Goal: Information Seeking & Learning: Learn about a topic

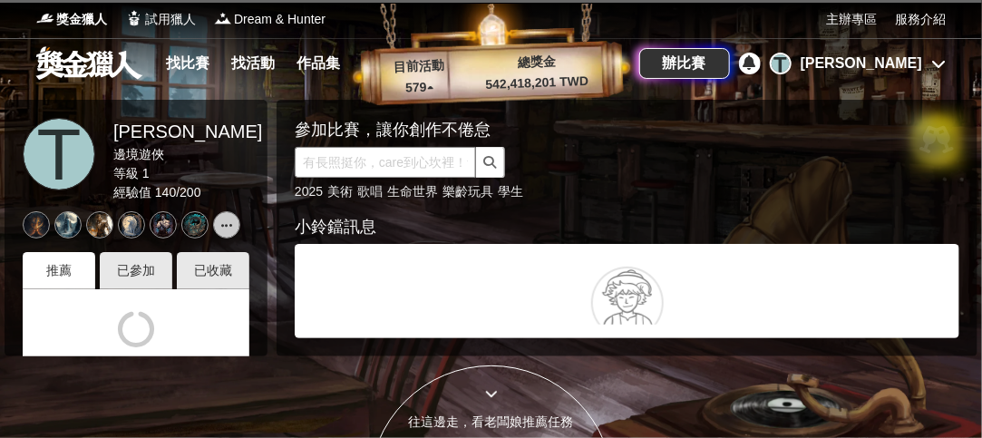
click at [408, 152] on input "text" at bounding box center [385, 162] width 181 height 31
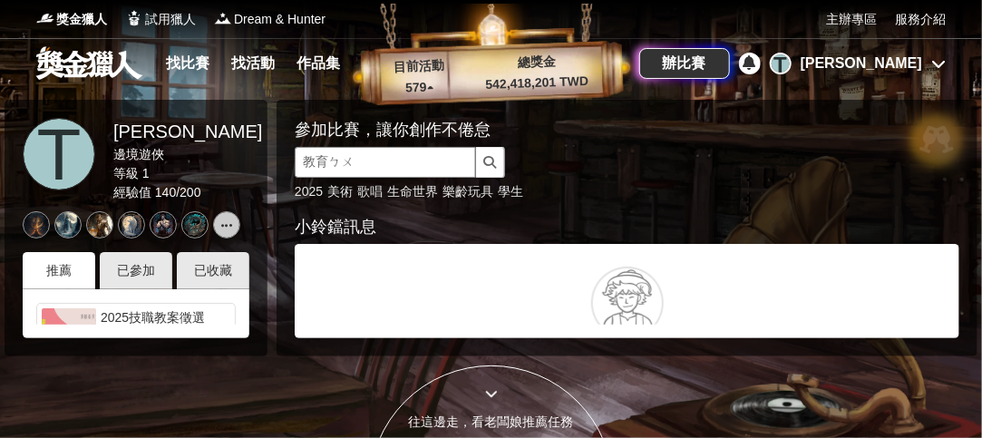
type input "教育部"
click button "submit" at bounding box center [490, 162] width 29 height 31
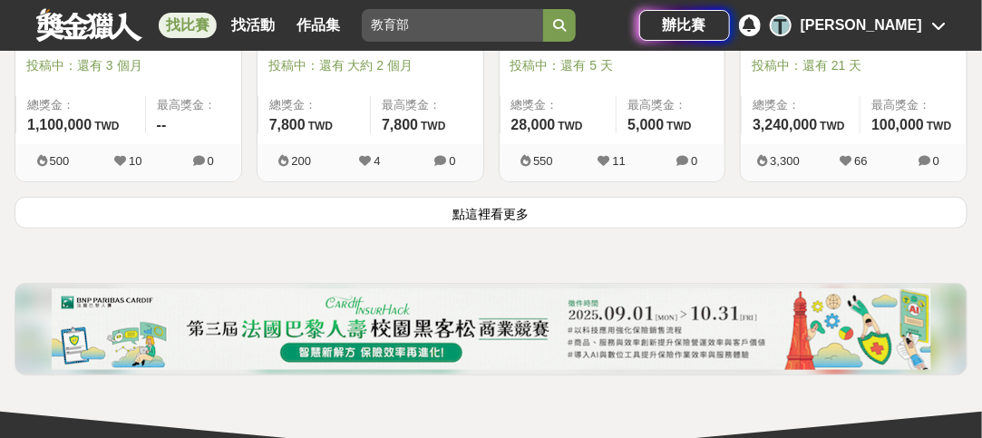
scroll to position [2448, 0]
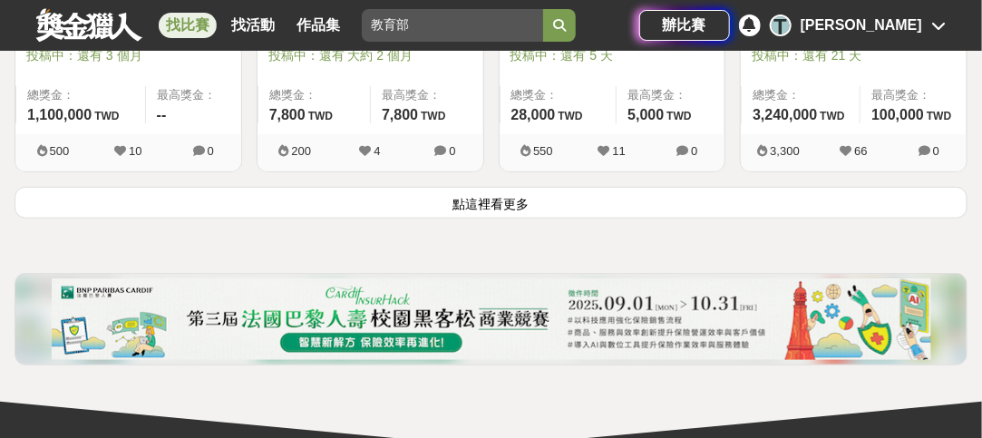
click at [447, 198] on button "點這裡看更多" at bounding box center [491, 203] width 953 height 32
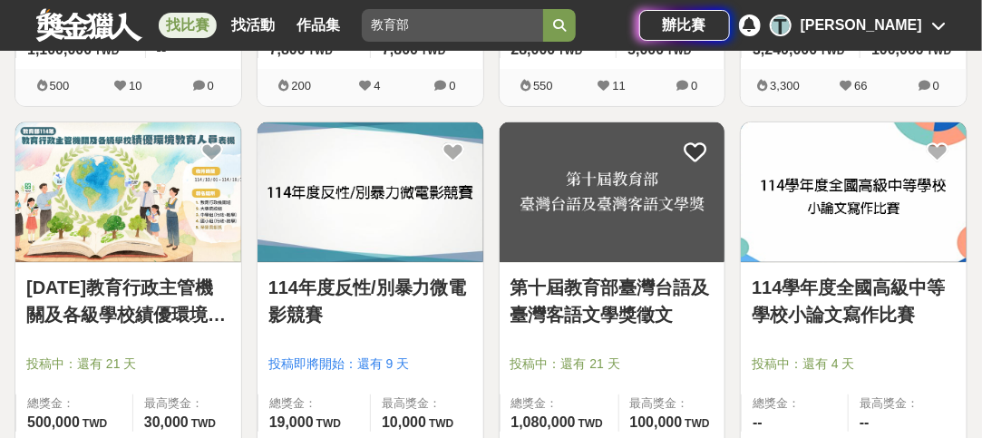
scroll to position [2539, 0]
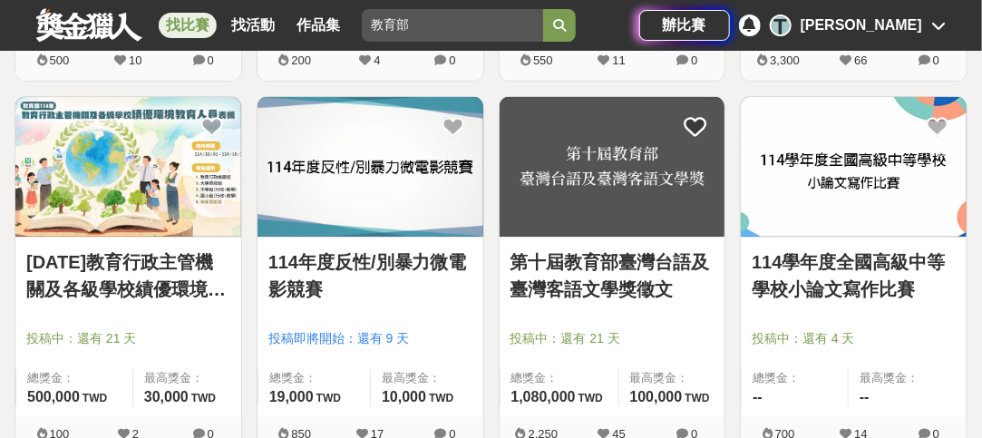
click at [384, 252] on link "114年度反性/別暴力微電影競賽" at bounding box center [370, 275] width 204 height 54
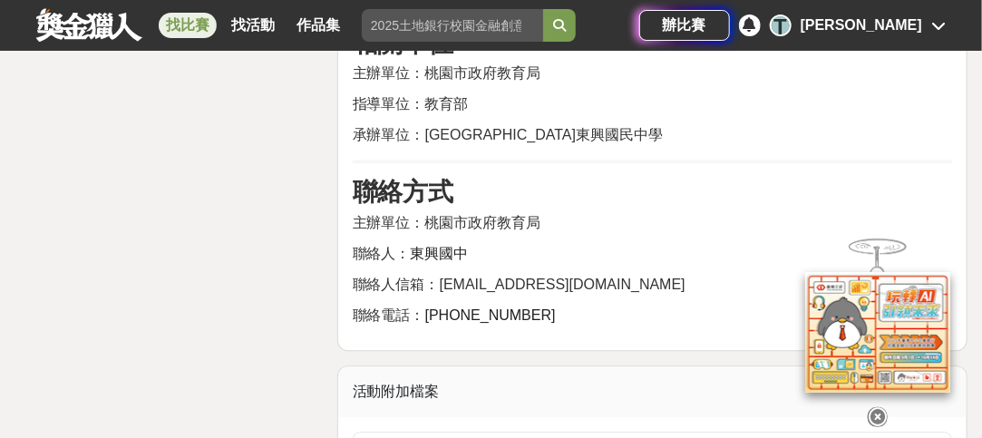
scroll to position [3809, 0]
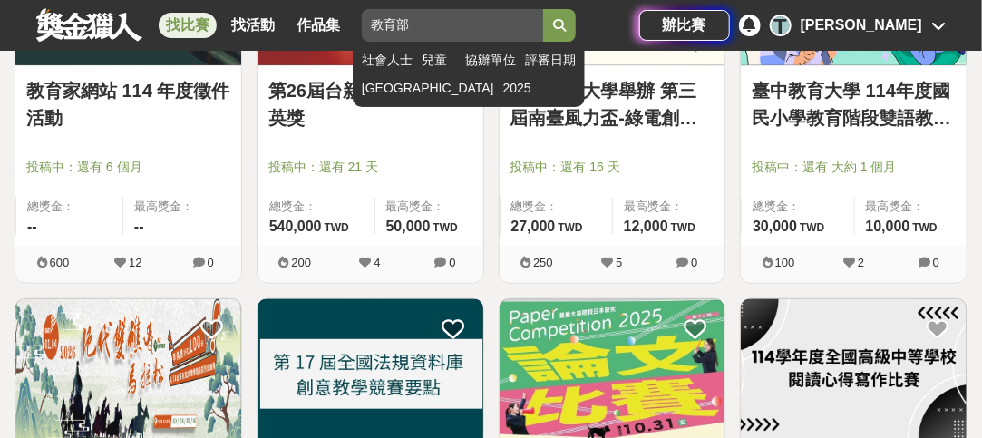
scroll to position [2721, 0]
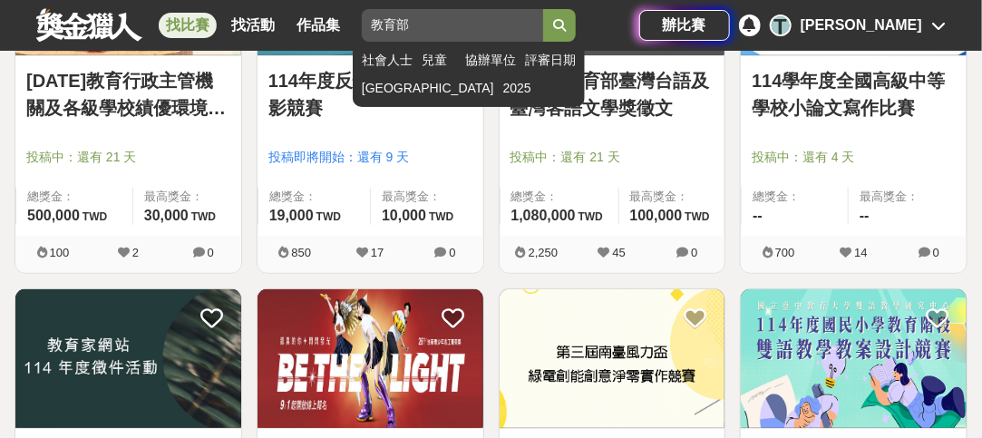
click at [509, 28] on input "教育部" at bounding box center [452, 25] width 181 height 33
type input "教育局"
click at [543, 9] on button "submit" at bounding box center [559, 25] width 33 height 33
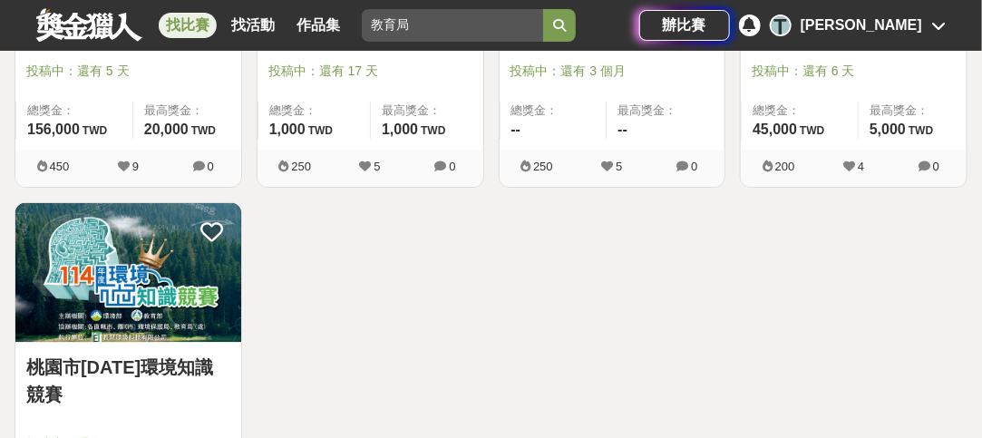
scroll to position [2039, 0]
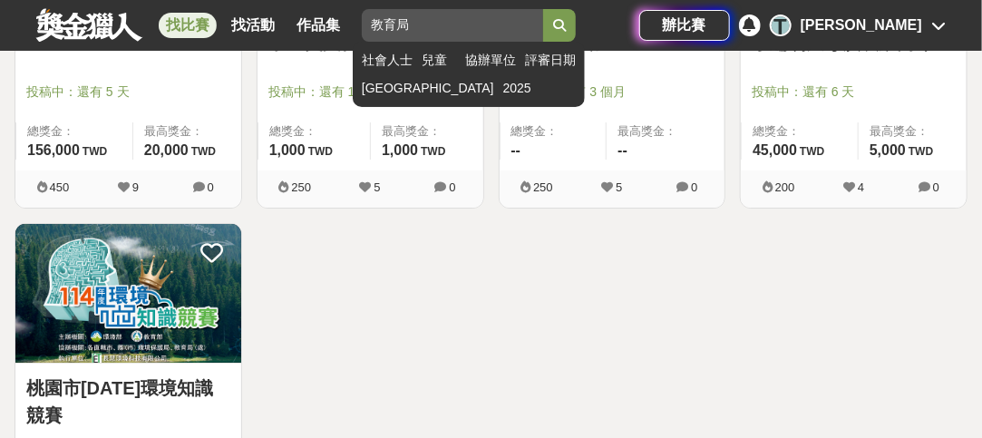
click at [559, 24] on icon "submit" at bounding box center [559, 25] width 13 height 13
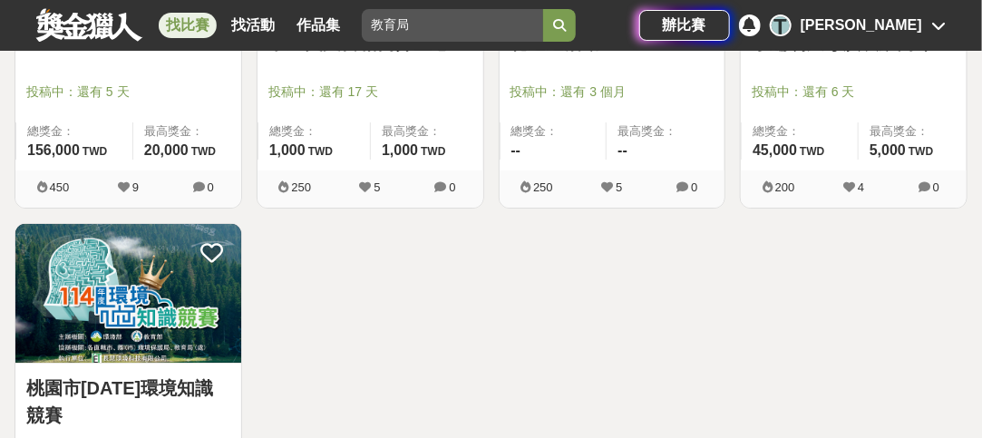
click at [109, 26] on link at bounding box center [89, 24] width 110 height 34
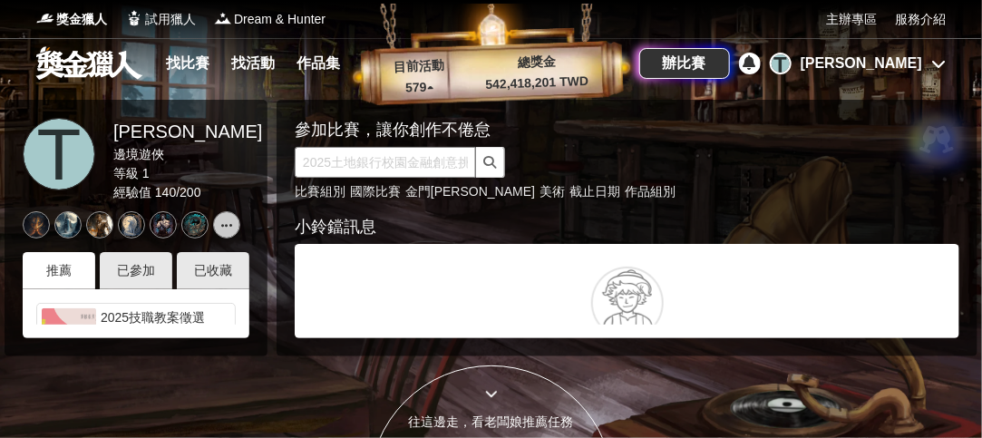
click at [385, 173] on input "text" at bounding box center [385, 162] width 181 height 31
type input "教育局"
click button "submit" at bounding box center [490, 162] width 29 height 31
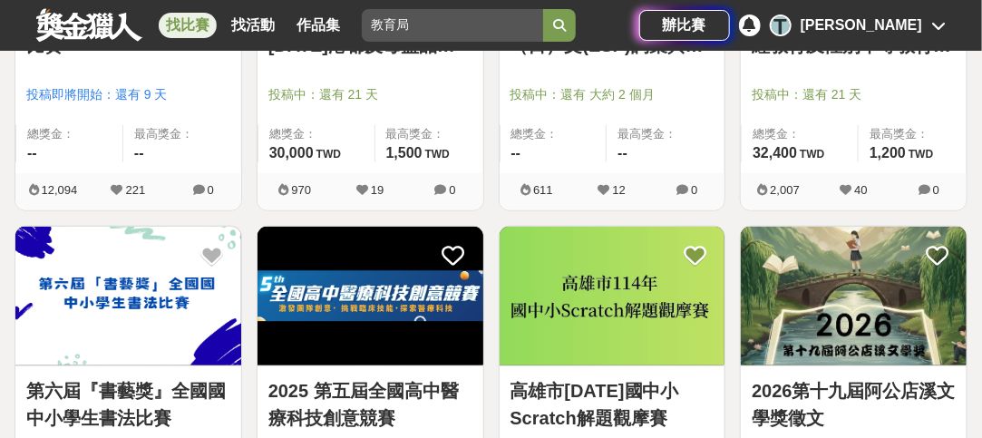
scroll to position [635, 0]
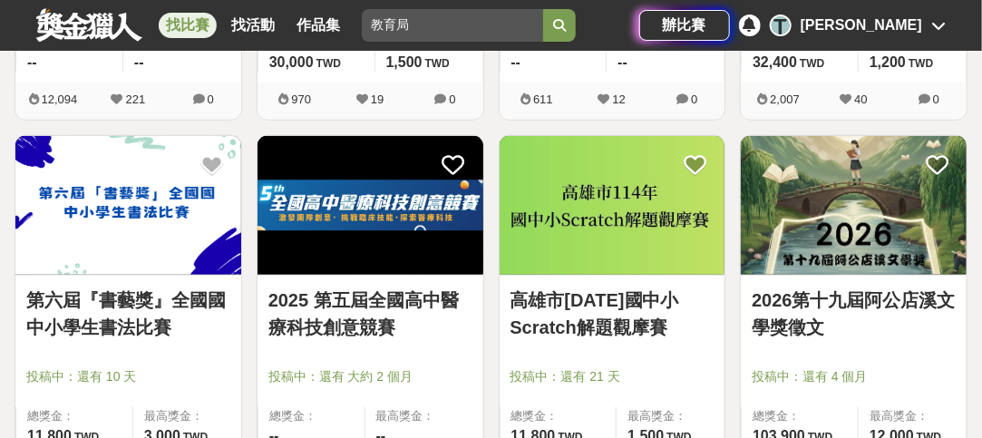
click at [125, 302] on link "第六屆『書藝獎』全國國中小學生書法比賽" at bounding box center [128, 314] width 204 height 54
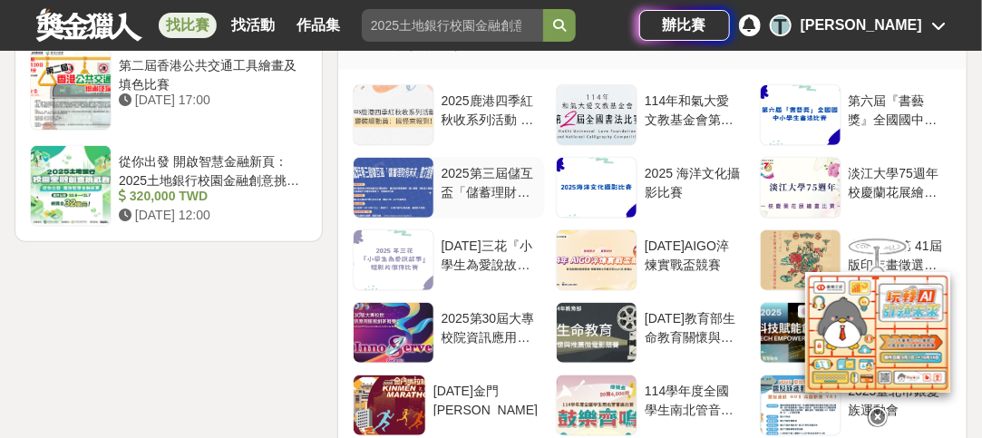
scroll to position [2721, 0]
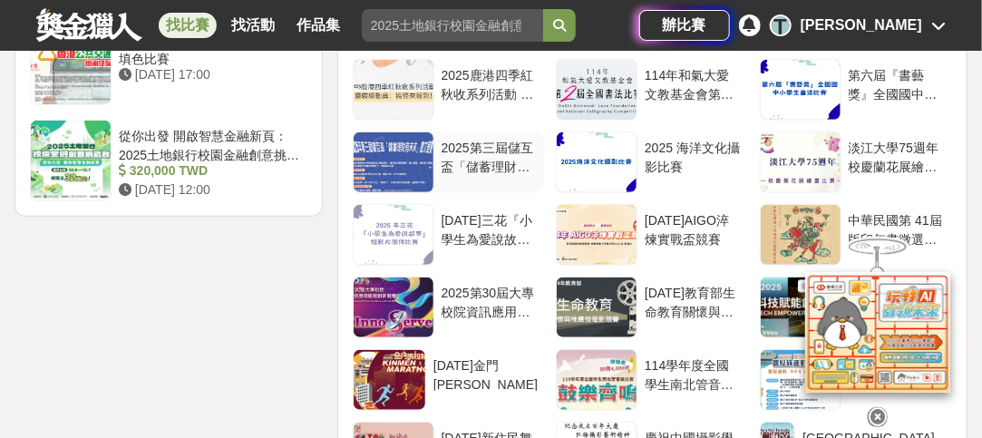
click at [497, 146] on div "2025第三屆儲互盃「儲蓄理財有未來」徵文競賽" at bounding box center [490, 156] width 96 height 34
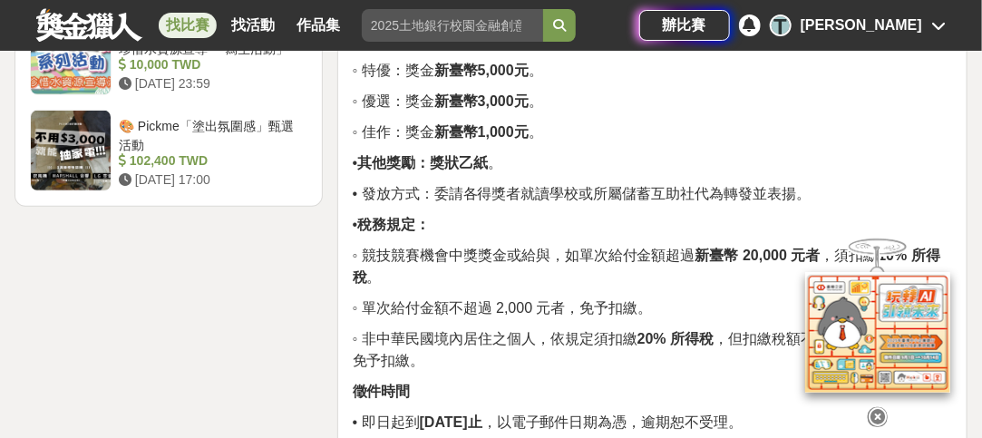
scroll to position [2358, 0]
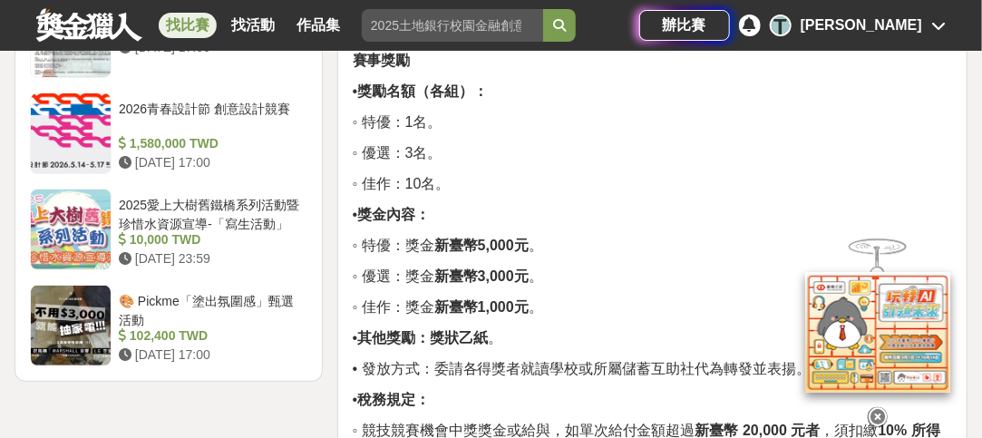
click at [876, 407] on icon at bounding box center [878, 417] width 20 height 20
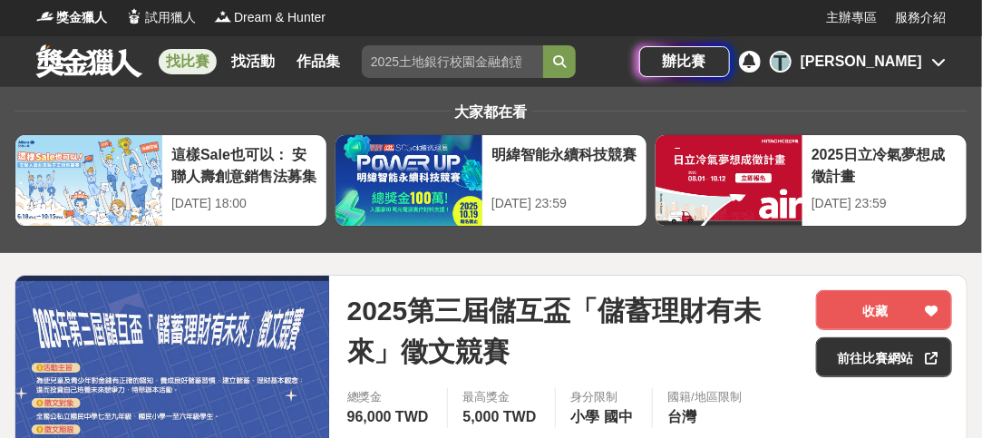
scroll to position [0, 0]
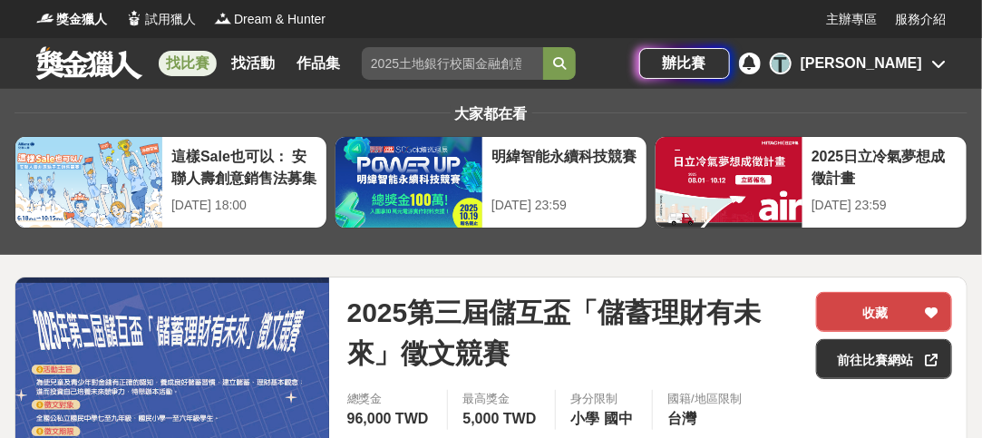
click at [921, 311] on button "收藏" at bounding box center [884, 312] width 136 height 40
click at [189, 56] on link "找比賽" at bounding box center [188, 63] width 58 height 25
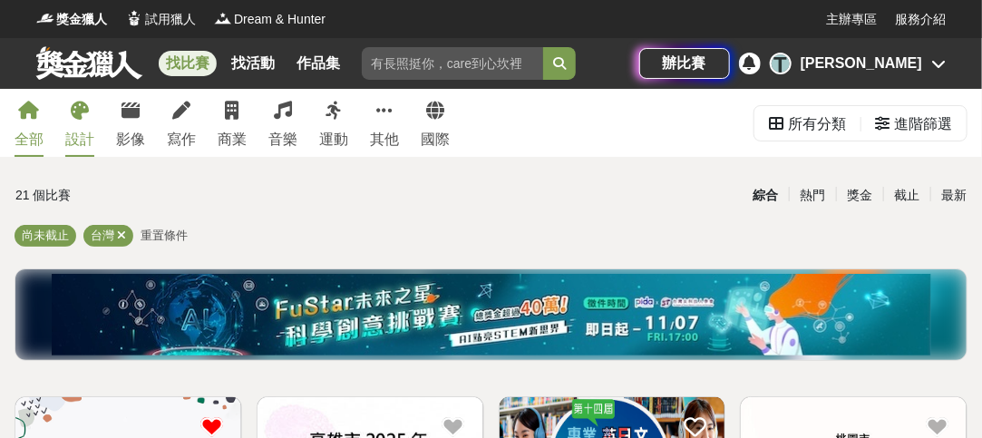
click at [73, 128] on link "設計" at bounding box center [79, 123] width 29 height 68
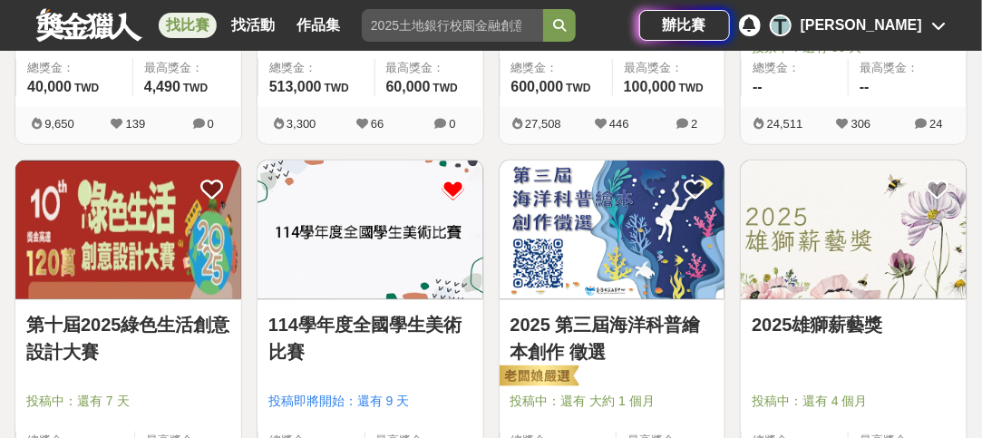
scroll to position [635, 0]
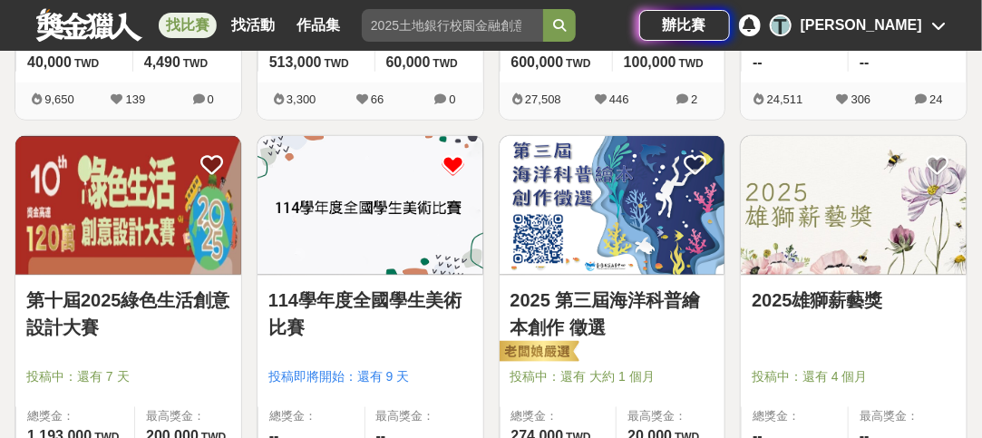
click at [189, 237] on img at bounding box center [128, 206] width 226 height 140
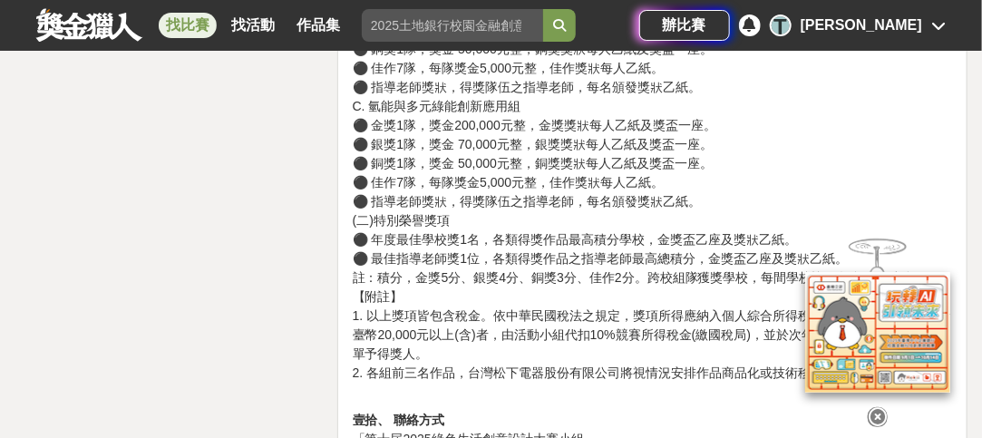
scroll to position [4806, 0]
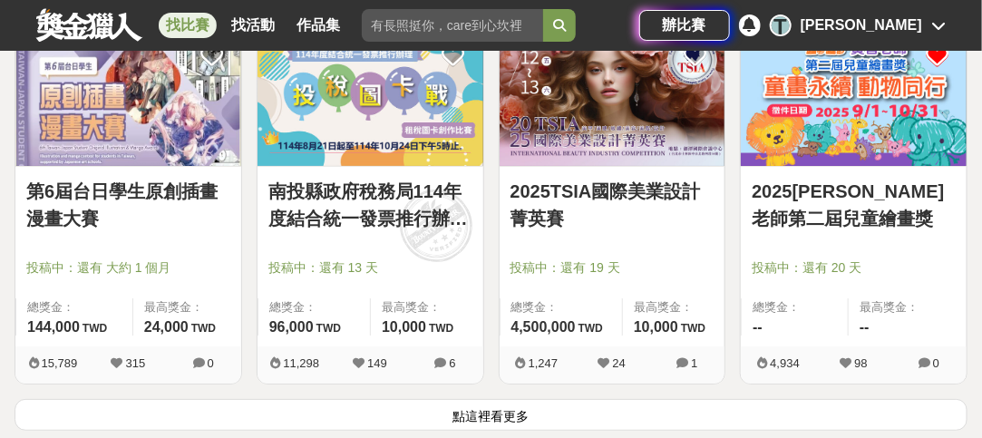
scroll to position [2267, 0]
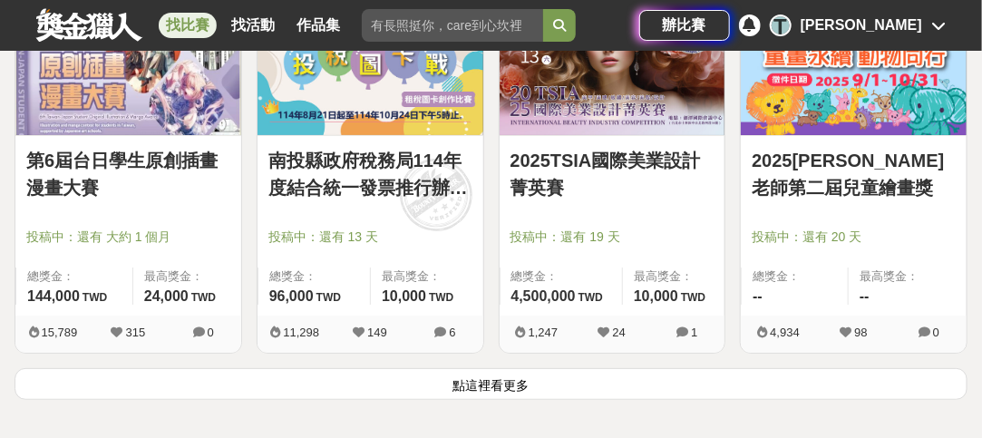
click at [483, 384] on button "點這裡看更多" at bounding box center [491, 384] width 953 height 32
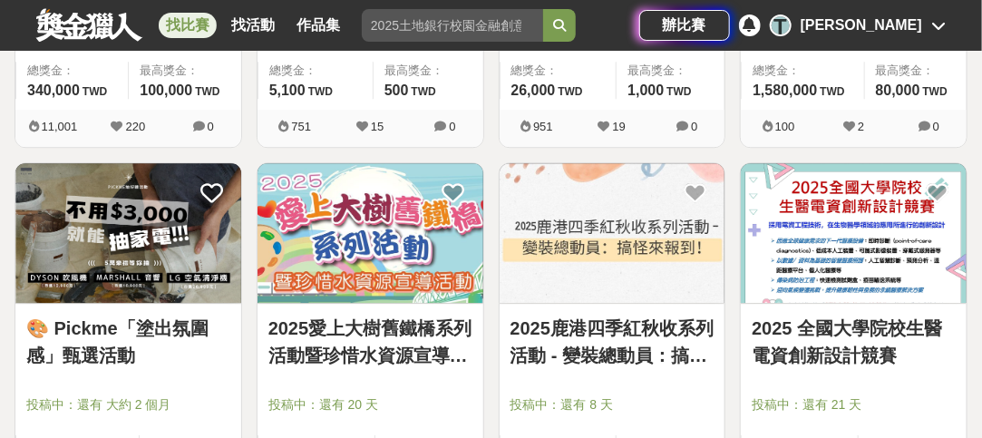
scroll to position [3990, 0]
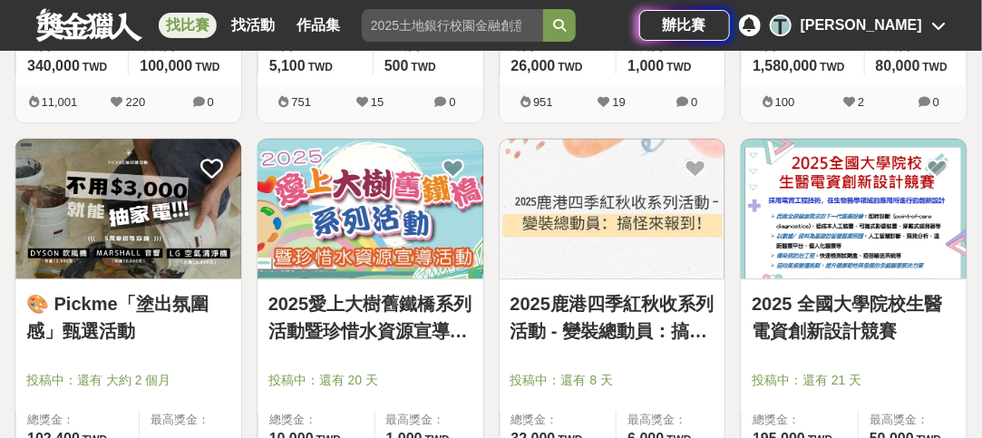
click at [376, 293] on link "2025愛上大樹舊鐵橋系列活動暨珍惜水資源宣導-「寫生活動」" at bounding box center [370, 317] width 204 height 54
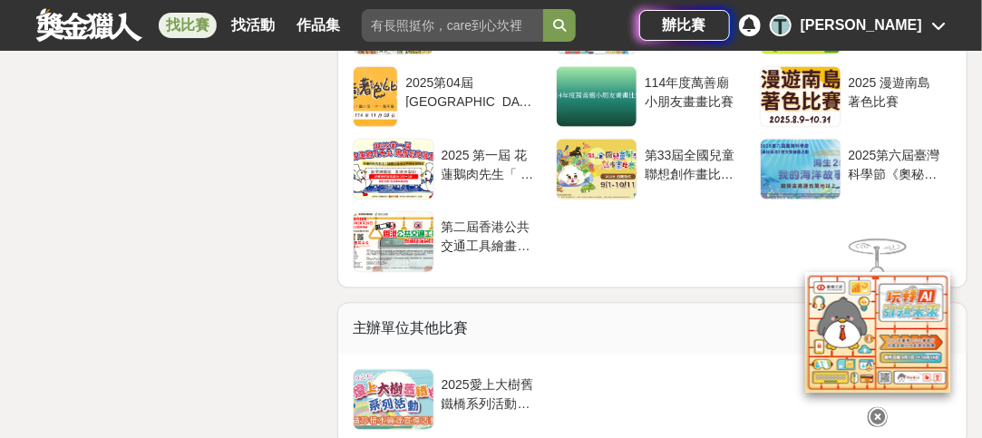
scroll to position [3265, 0]
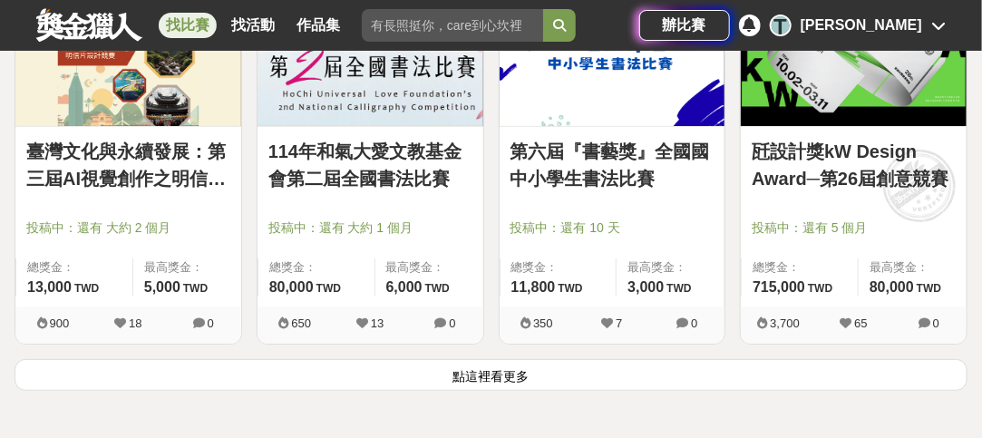
scroll to position [4534, 0]
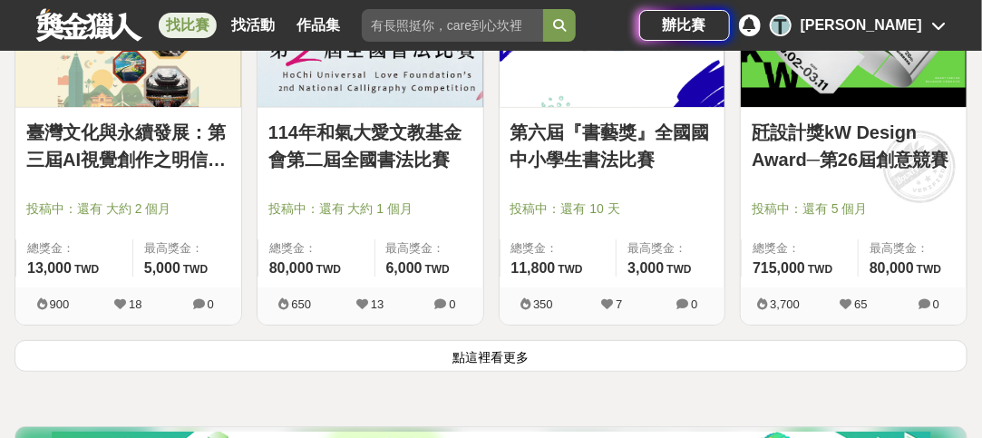
click at [547, 343] on button "點這裡看更多" at bounding box center [491, 356] width 953 height 32
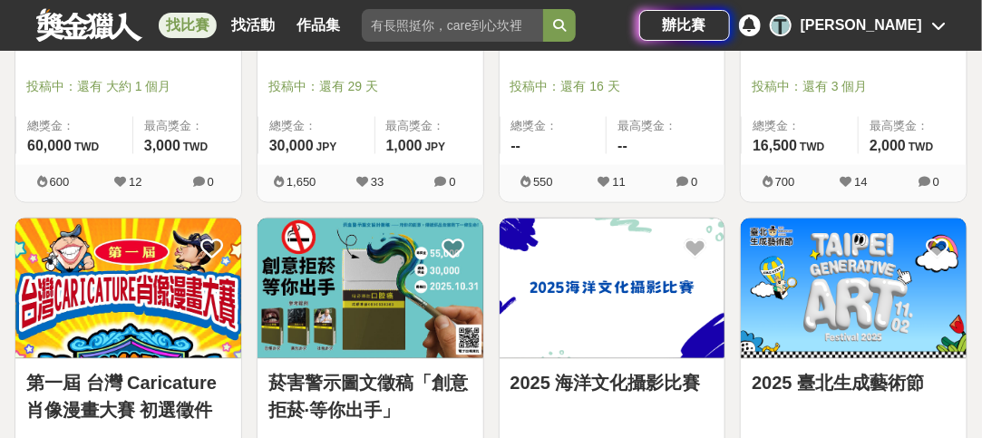
scroll to position [5441, 0]
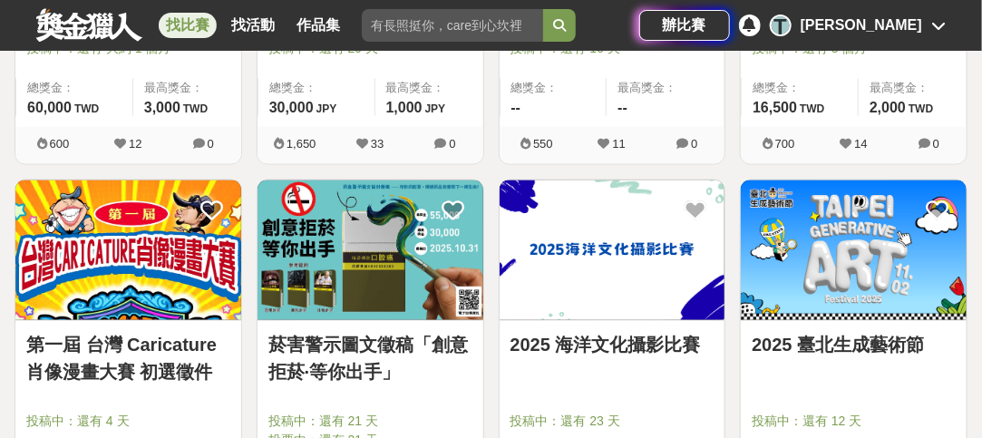
click at [335, 336] on link "菸害警示圖文徵稿「創意拒菸·等你出手」" at bounding box center [370, 359] width 204 height 54
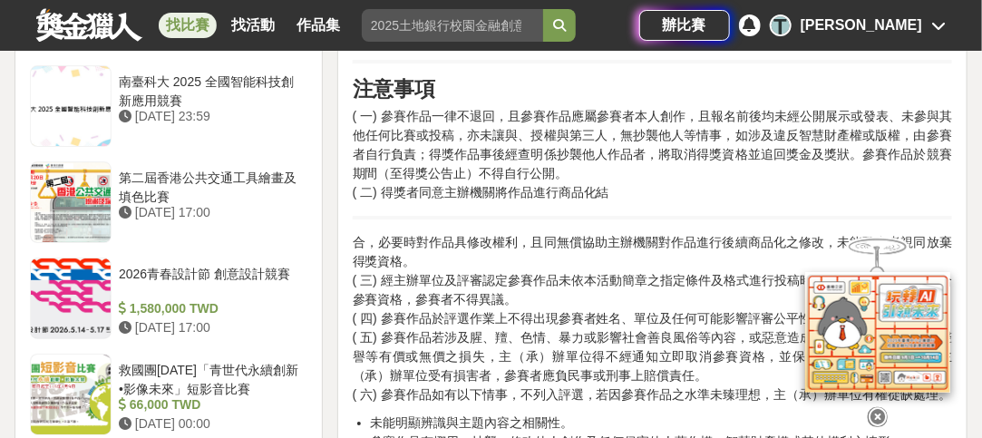
scroll to position [1995, 0]
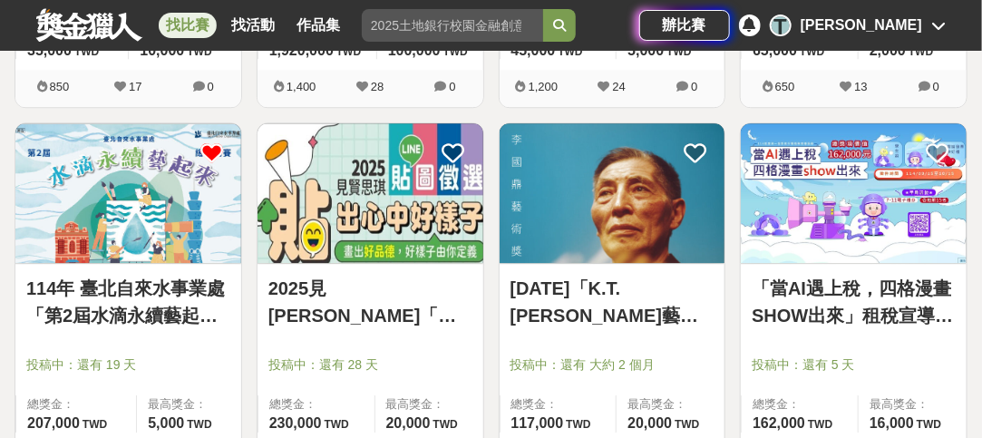
scroll to position [6257, 0]
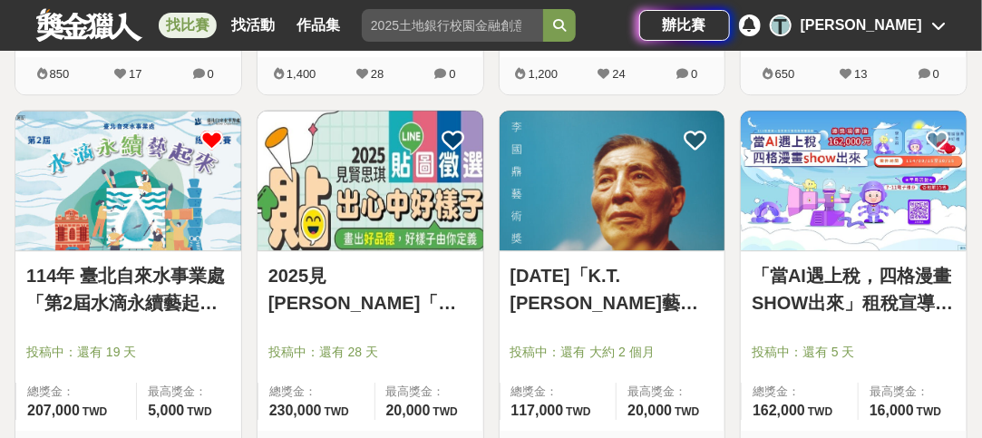
click at [359, 266] on link "2025見[PERSON_NAME]「貼出心中好樣子」貼圖徵選" at bounding box center [370, 289] width 204 height 54
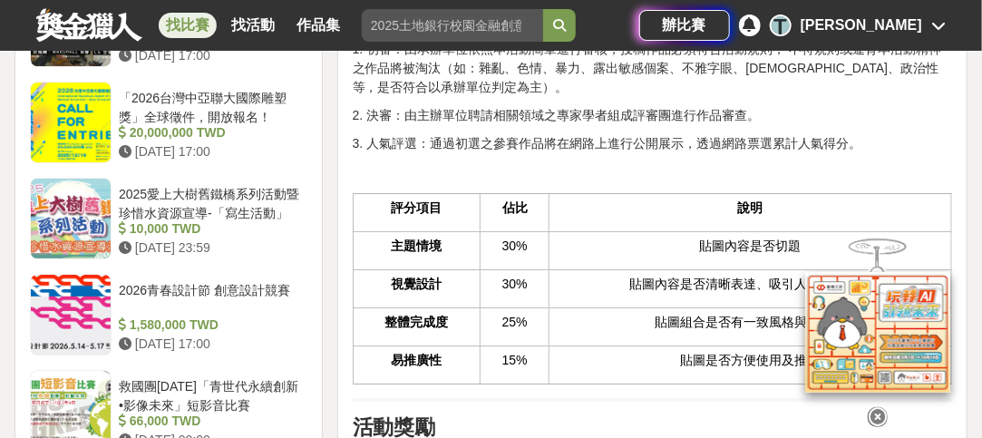
scroll to position [2358, 0]
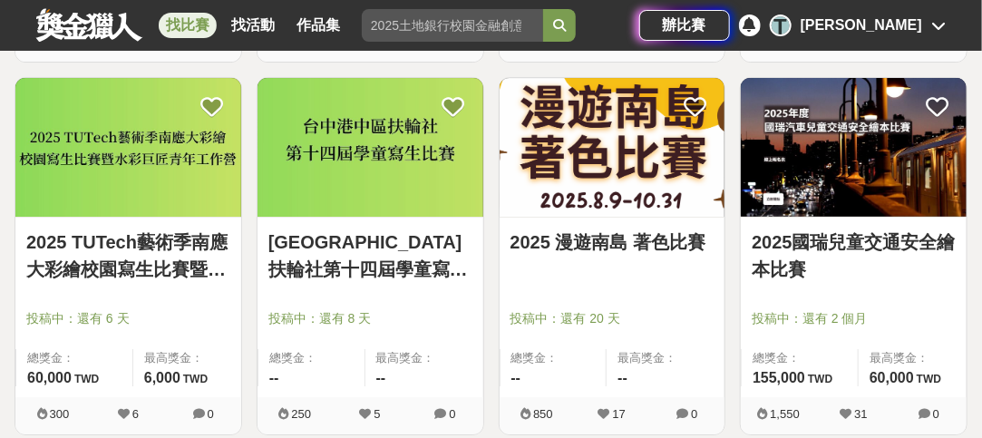
scroll to position [6711, 0]
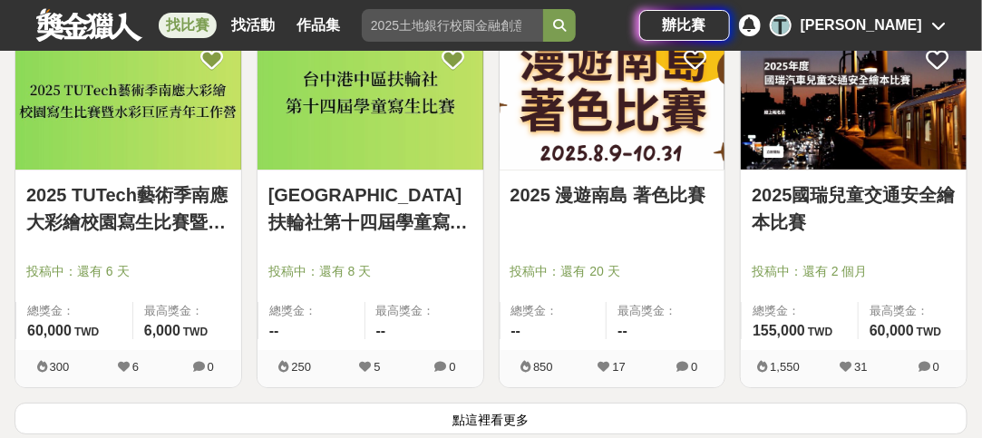
click at [464, 403] on button "點這裡看更多" at bounding box center [491, 419] width 953 height 32
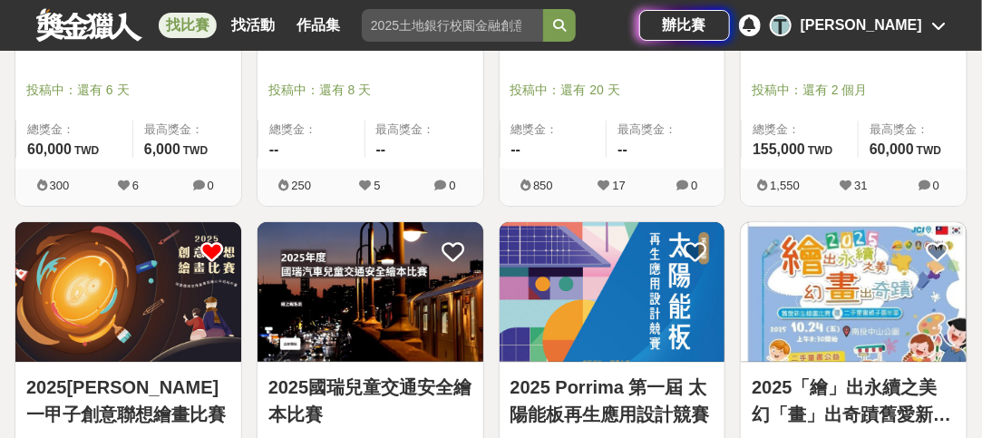
scroll to position [6983, 0]
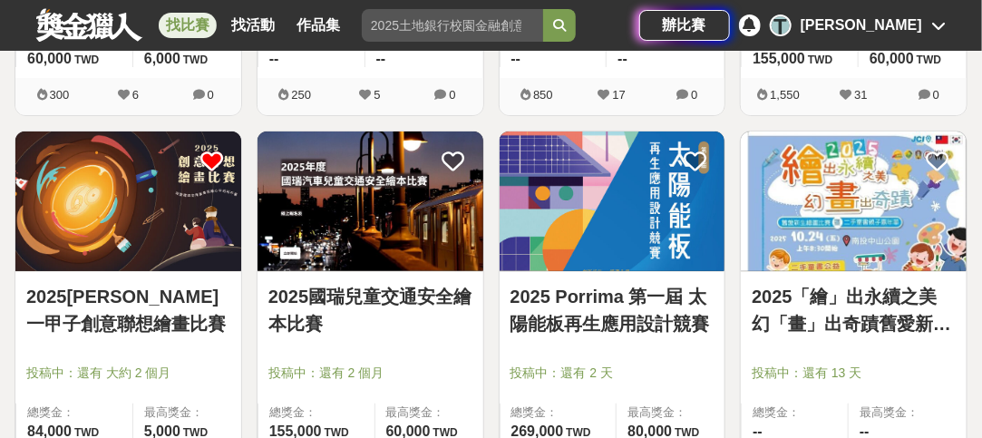
click at [856, 307] on link "2025「繪」出永續之美 幻「畫」出奇蹟舊愛新生繪畫比賽暨二手捐書親子嘉年華" at bounding box center [854, 310] width 204 height 54
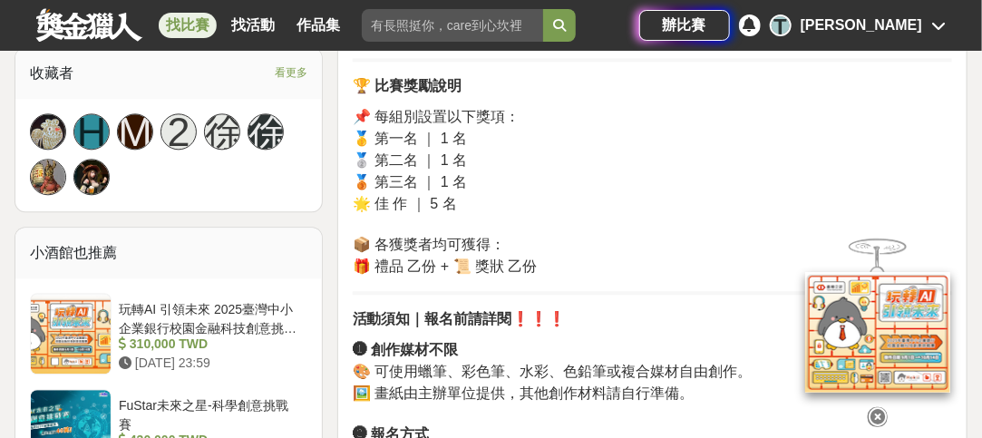
scroll to position [1360, 0]
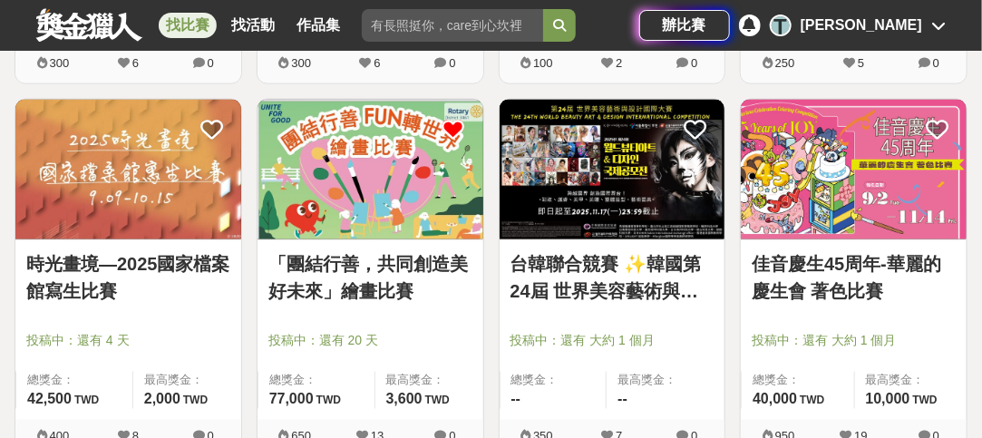
scroll to position [7799, 0]
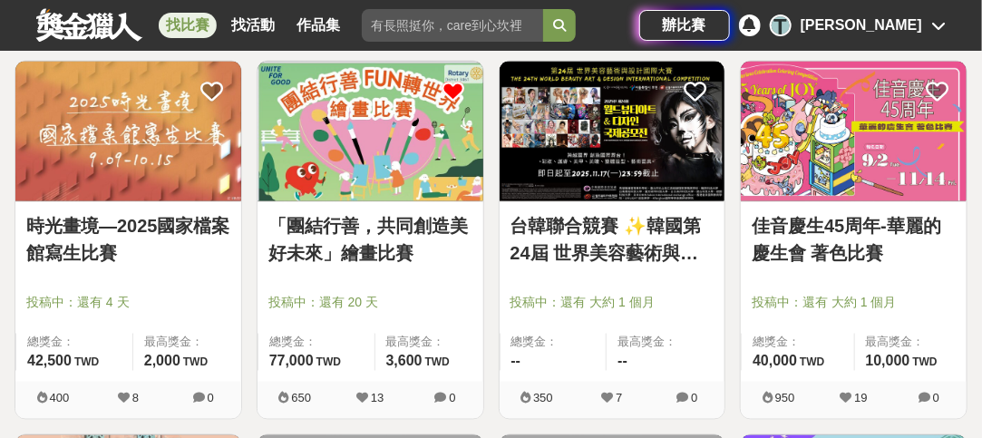
click at [338, 241] on link "「團結行善，共同創造美好未來」繪畫比賽" at bounding box center [370, 240] width 204 height 54
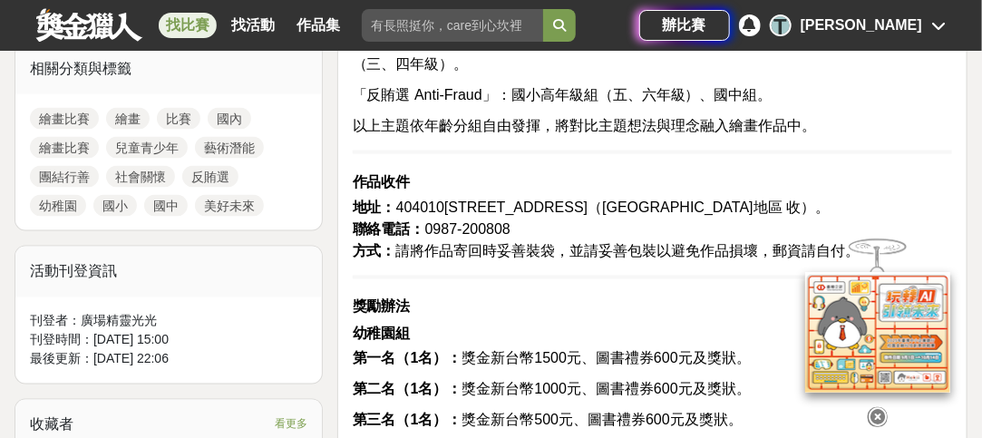
scroll to position [998, 0]
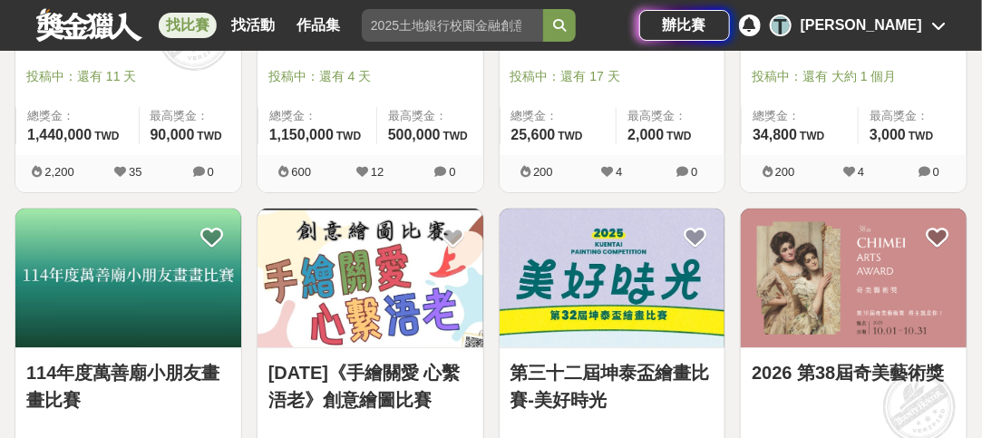
scroll to position [8796, 0]
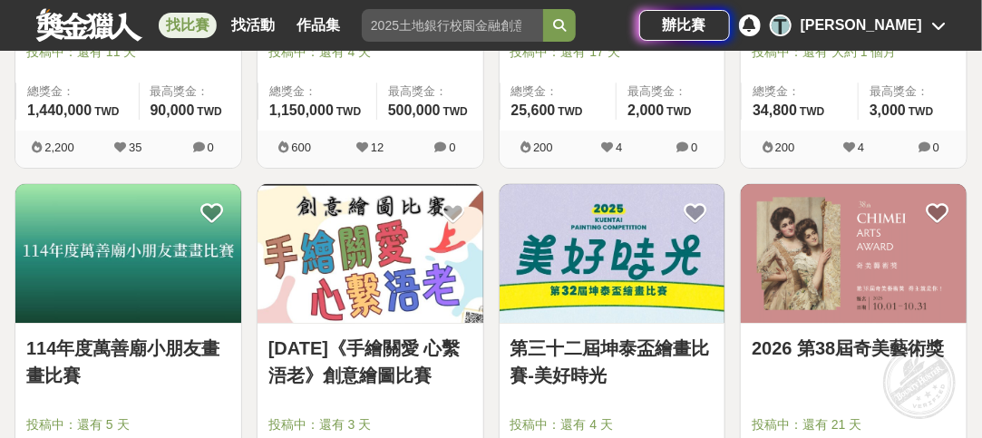
click at [393, 244] on img at bounding box center [371, 254] width 226 height 140
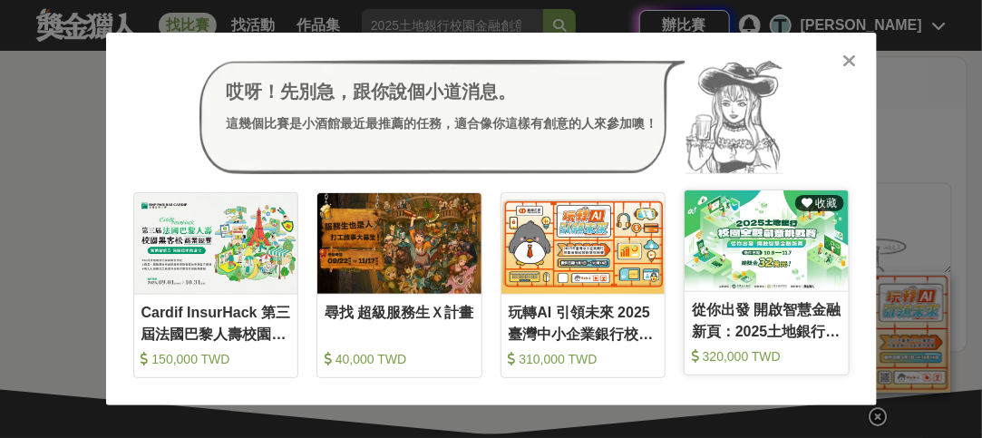
scroll to position [3355, 0]
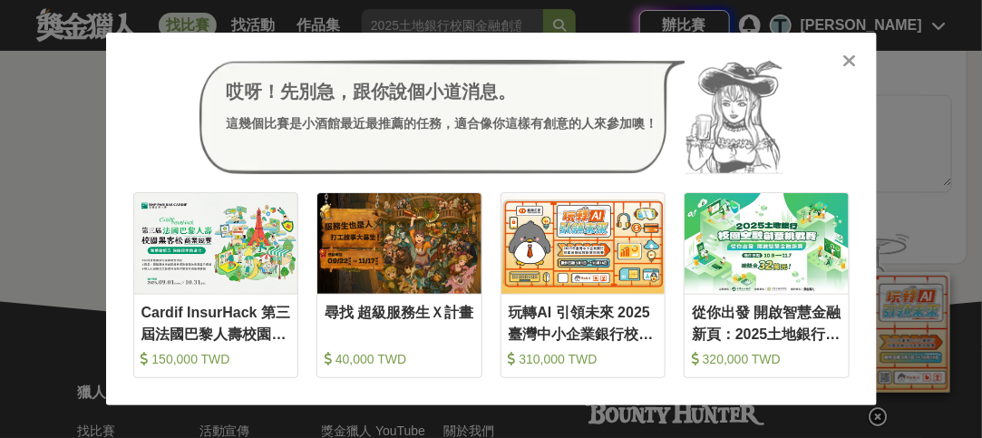
click at [845, 64] on icon at bounding box center [849, 61] width 14 height 18
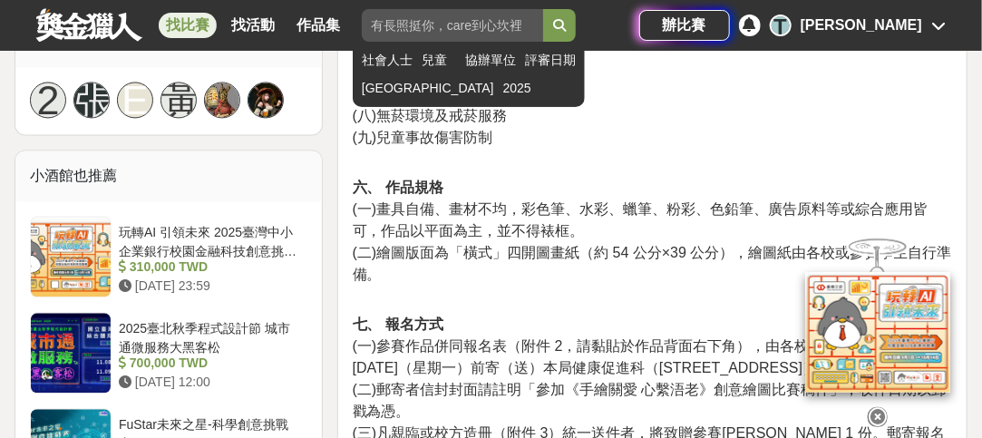
scroll to position [1086, 0]
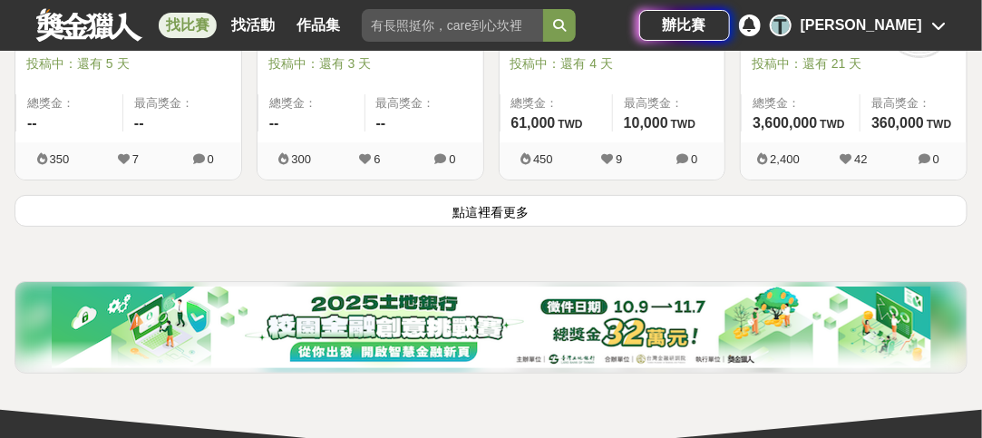
scroll to position [9159, 0]
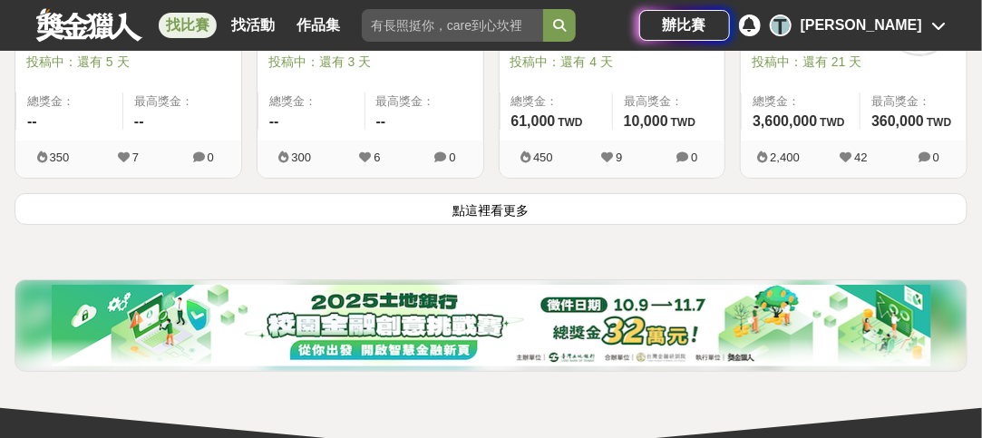
click at [518, 193] on button "點這裡看更多" at bounding box center [491, 209] width 953 height 32
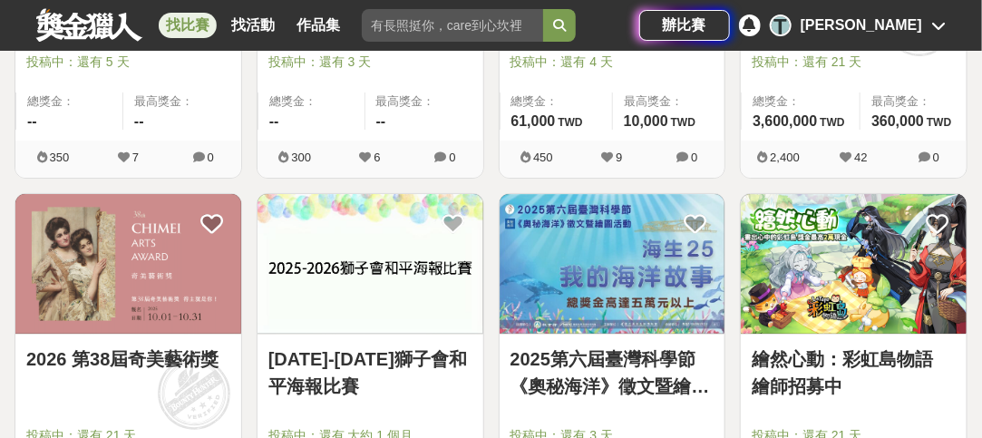
scroll to position [9250, 0]
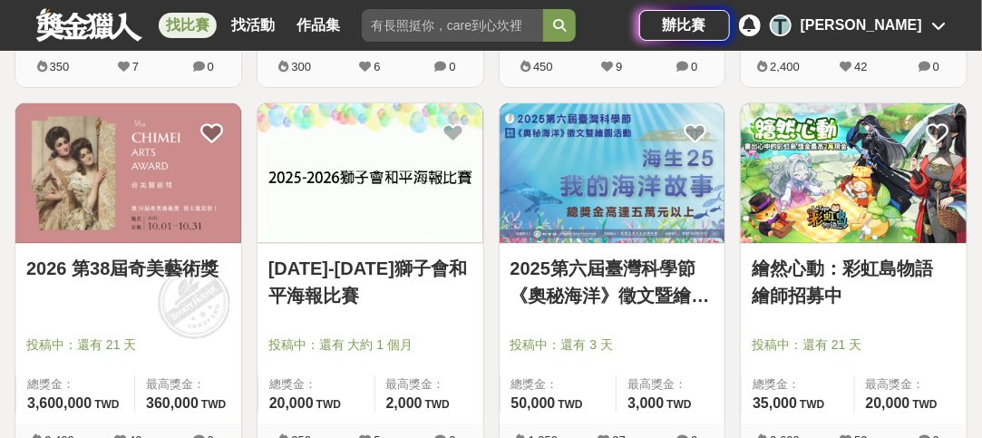
click at [602, 255] on link "2025第六屆臺灣科學節《奧秘海洋》徵文暨繪圖活動" at bounding box center [613, 282] width 204 height 54
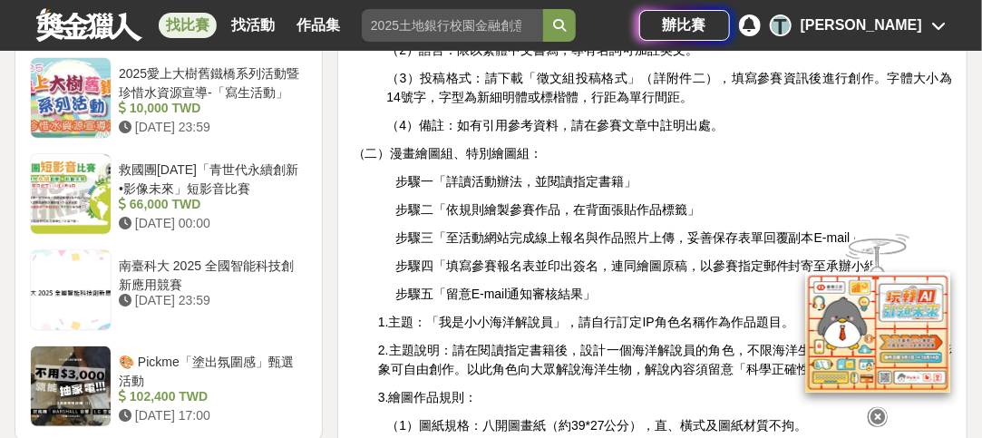
scroll to position [2358, 0]
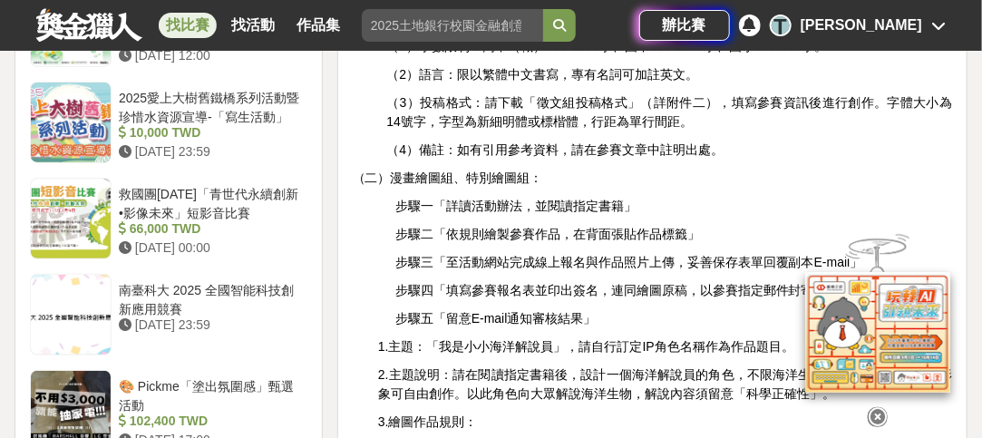
click at [872, 407] on icon at bounding box center [878, 417] width 20 height 20
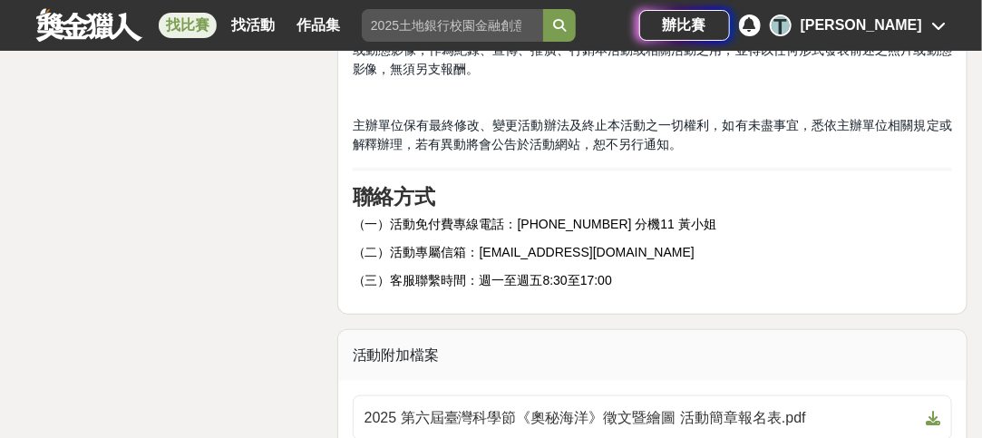
scroll to position [5169, 0]
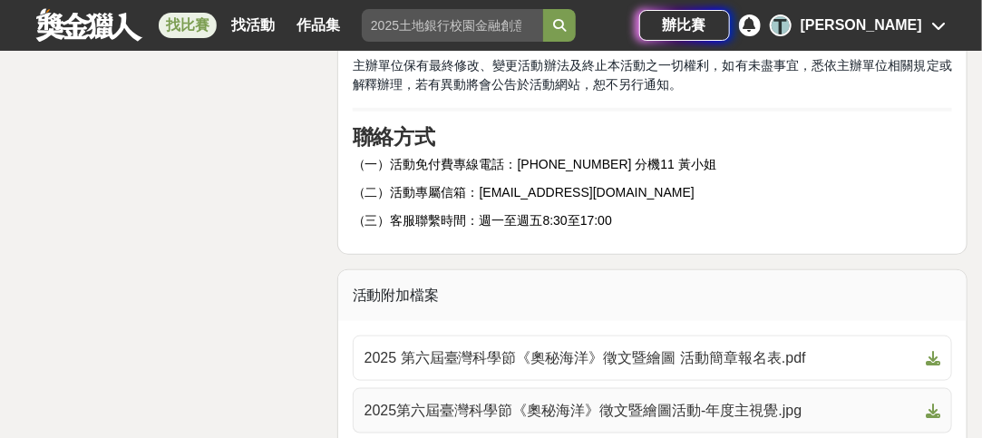
click at [640, 400] on span "2025第六屆臺灣科學節《奧秘海洋》徵文暨繪圖活動-年度主視覺.jpg" at bounding box center [642, 411] width 554 height 22
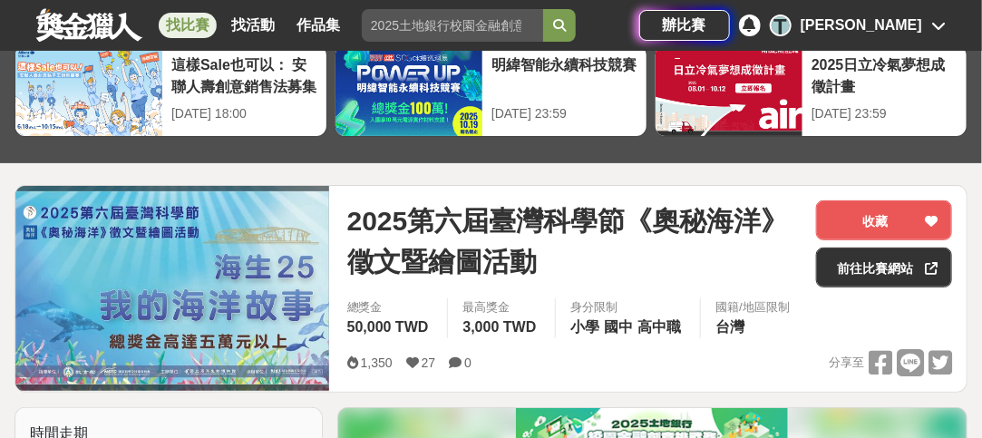
scroll to position [91, 0]
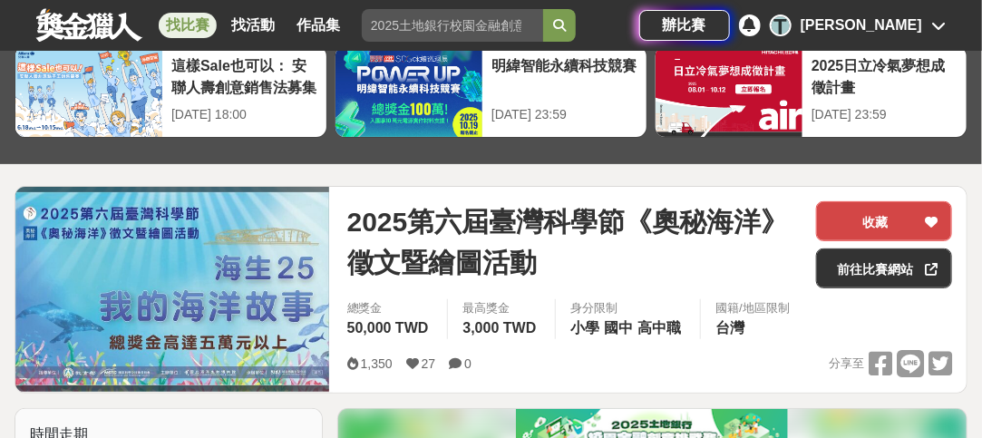
click at [930, 216] on icon at bounding box center [931, 222] width 13 height 13
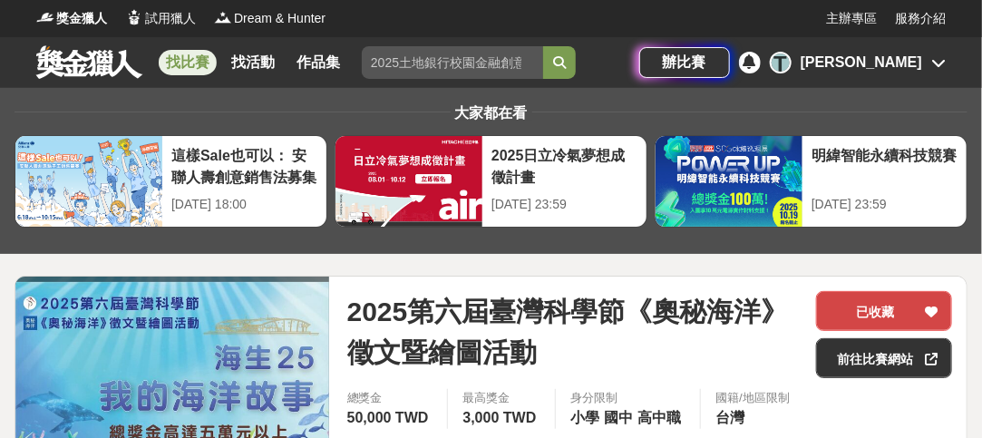
scroll to position [0, 0]
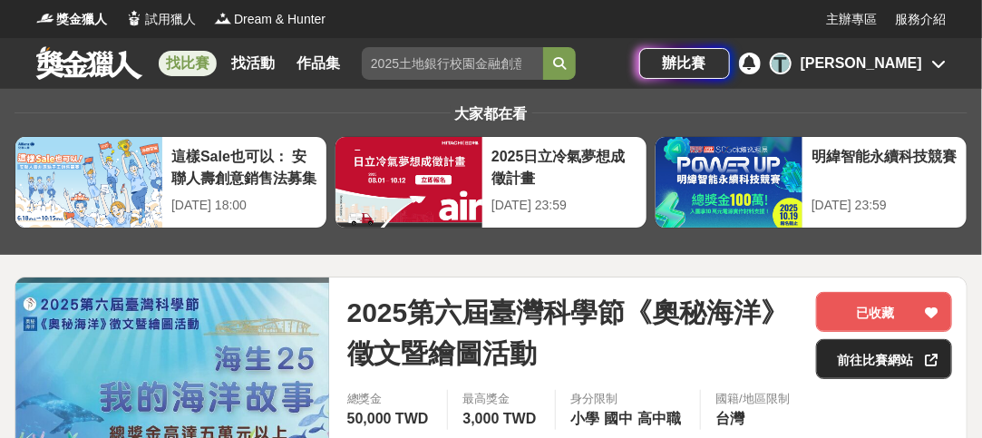
click at [892, 353] on link "前往比賽網站" at bounding box center [884, 359] width 136 height 40
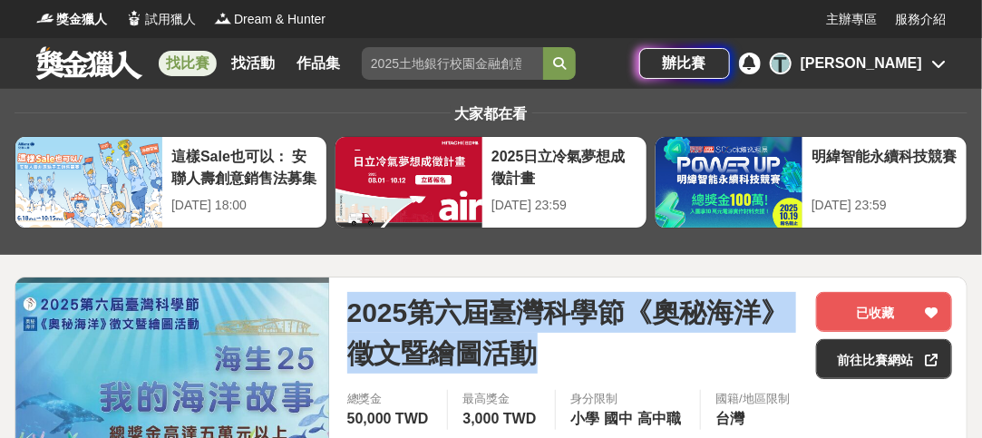
drag, startPoint x: 349, startPoint y: 311, endPoint x: 530, endPoint y: 356, distance: 186.9
click at [530, 356] on span "2025第六屆臺灣科學節《奧秘海洋》徵文暨繪圖活動" at bounding box center [574, 333] width 454 height 82
copy span "2025第六屆臺灣科學節《奧秘海洋》徵文暨繪圖活動"
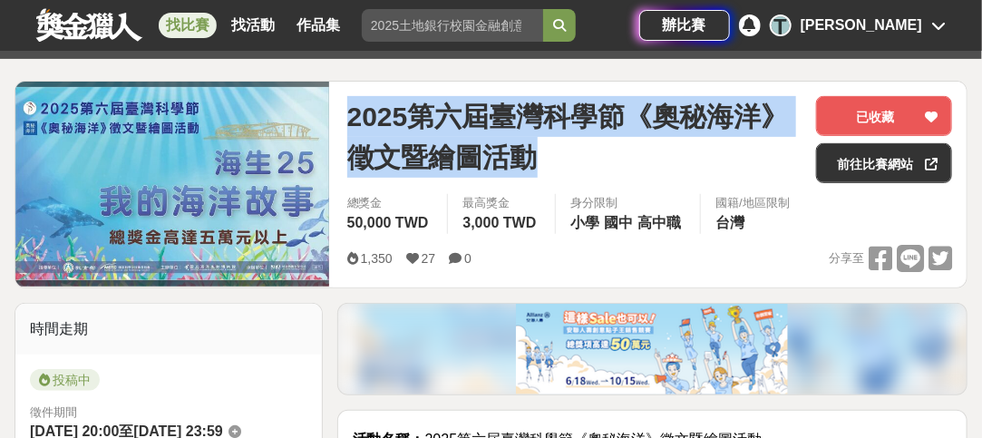
scroll to position [91, 0]
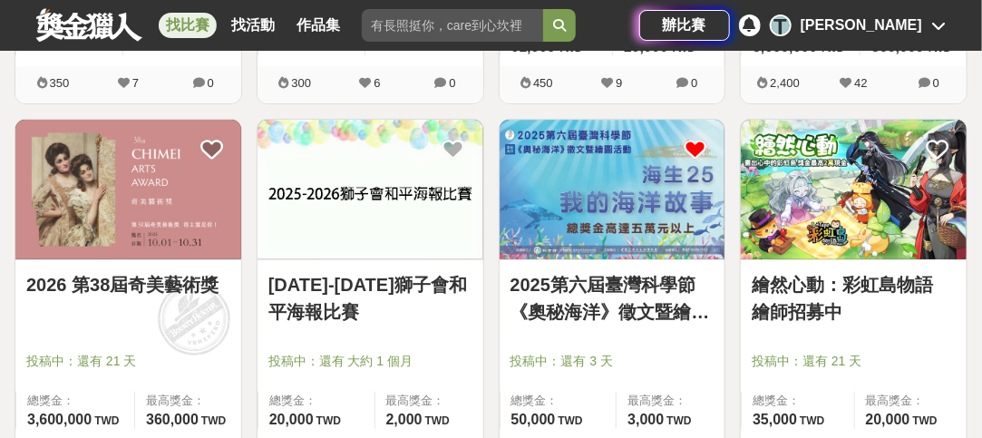
scroll to position [9159, 0]
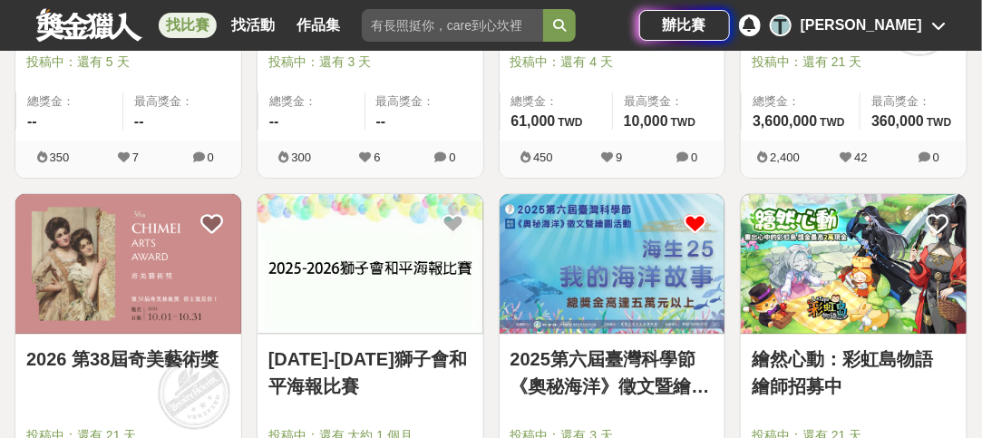
click at [702, 212] on icon at bounding box center [695, 223] width 23 height 23
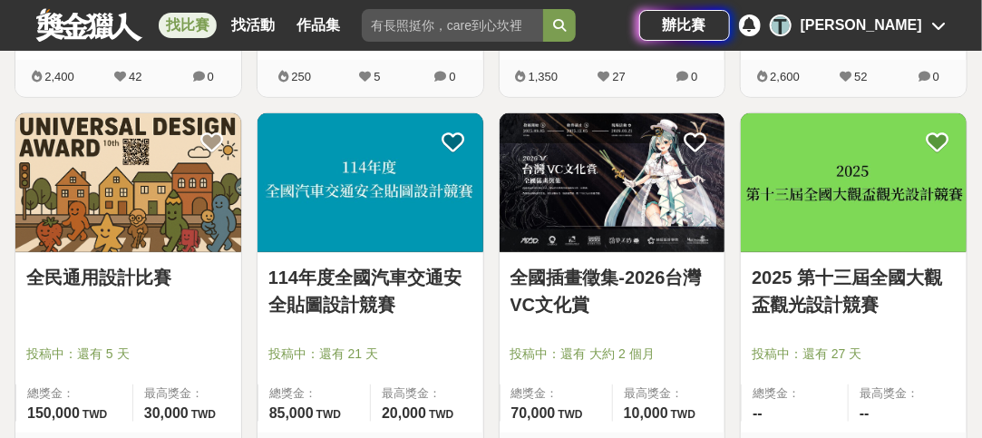
scroll to position [9703, 0]
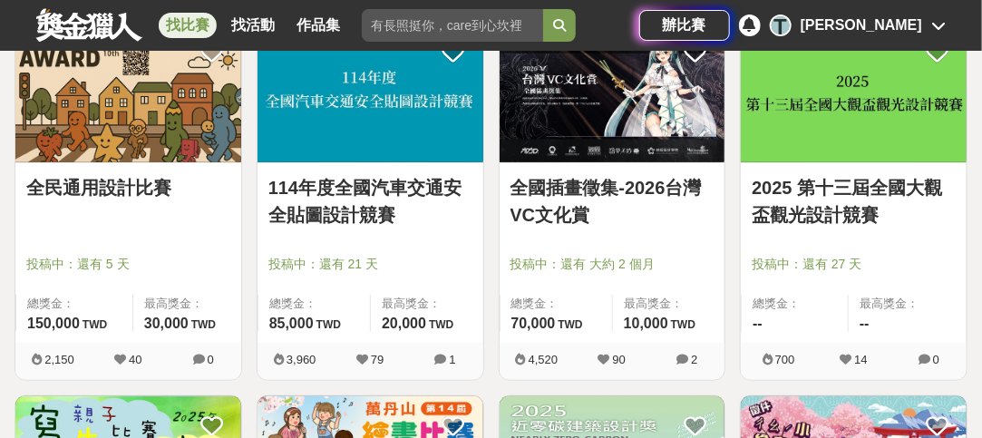
click at [319, 190] on link "114年度全國汽車交通安全貼圖設計競賽" at bounding box center [370, 201] width 204 height 54
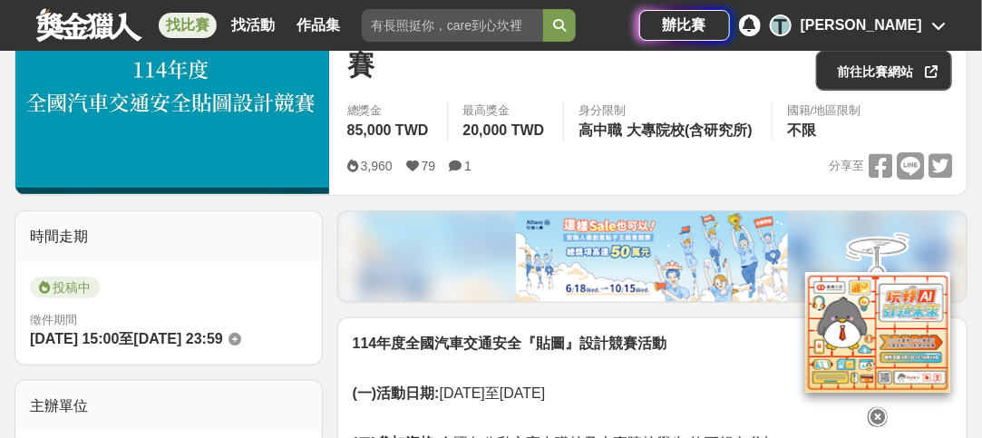
scroll to position [453, 0]
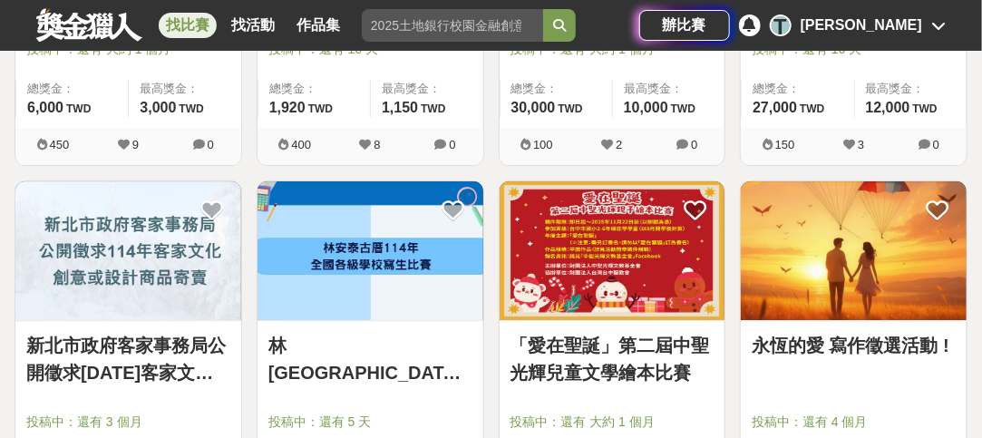
scroll to position [11063, 0]
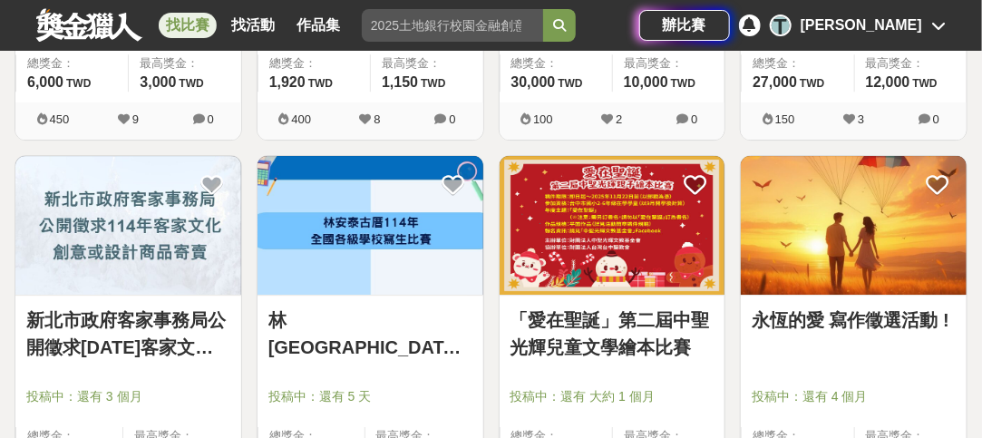
click at [423, 307] on link "林[GEOGRAPHIC_DATA][DATE]全國各級學校寫生比賽" at bounding box center [370, 334] width 204 height 54
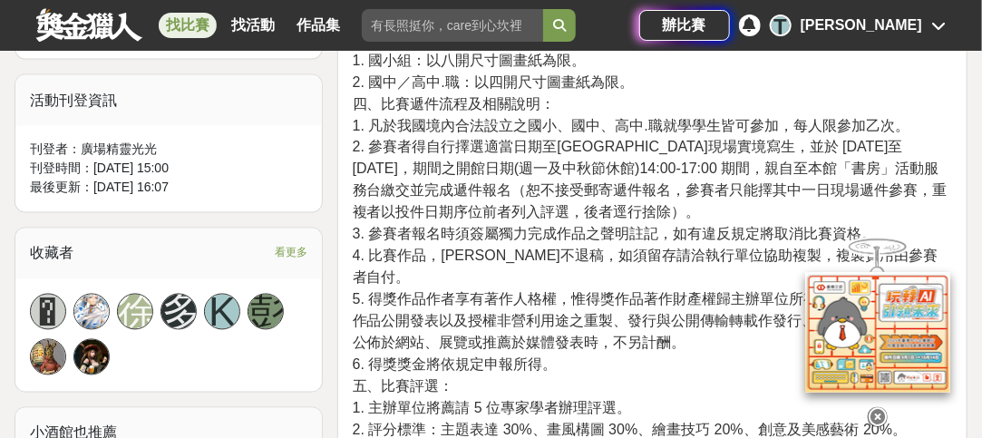
scroll to position [1088, 0]
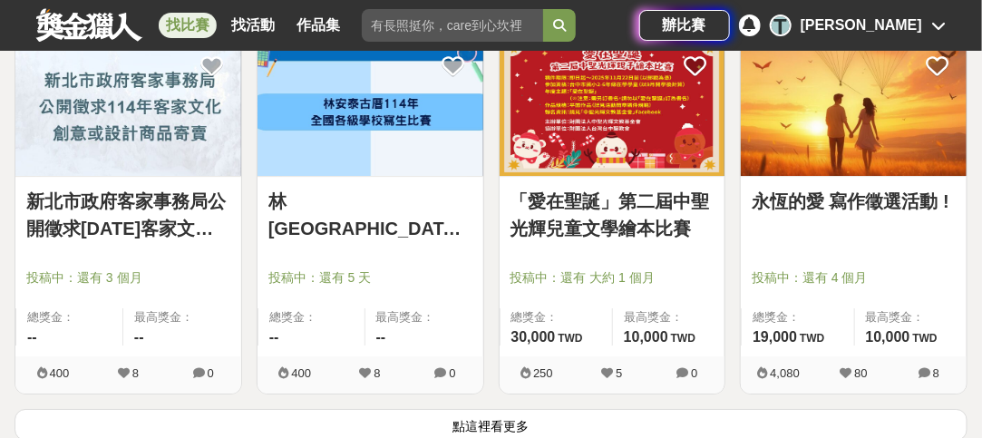
scroll to position [11335, 0]
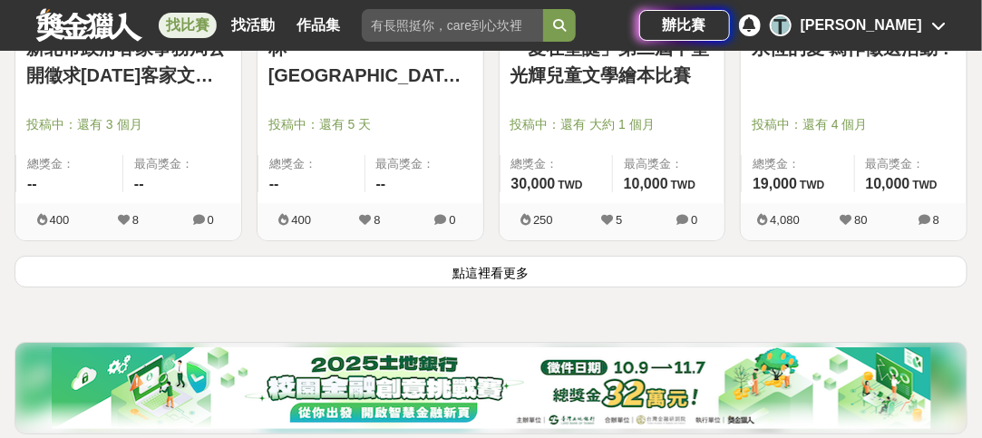
click at [484, 260] on button "點這裡看更多" at bounding box center [491, 272] width 953 height 32
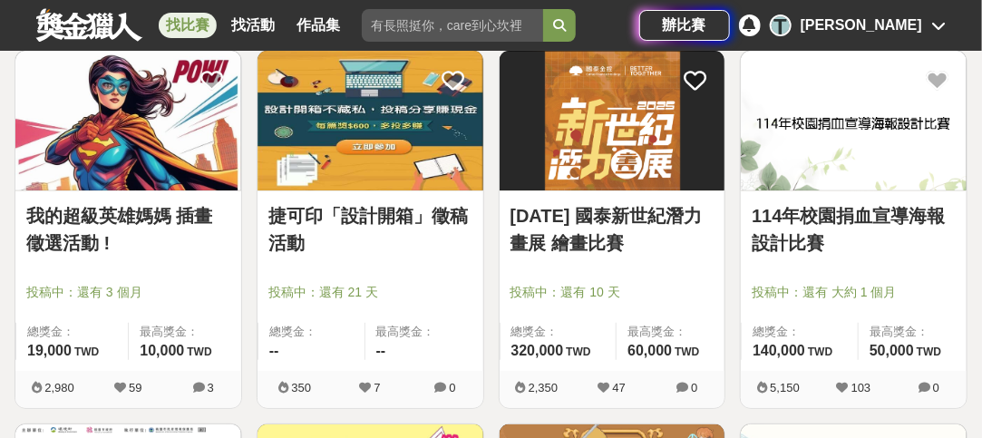
scroll to position [11517, 0]
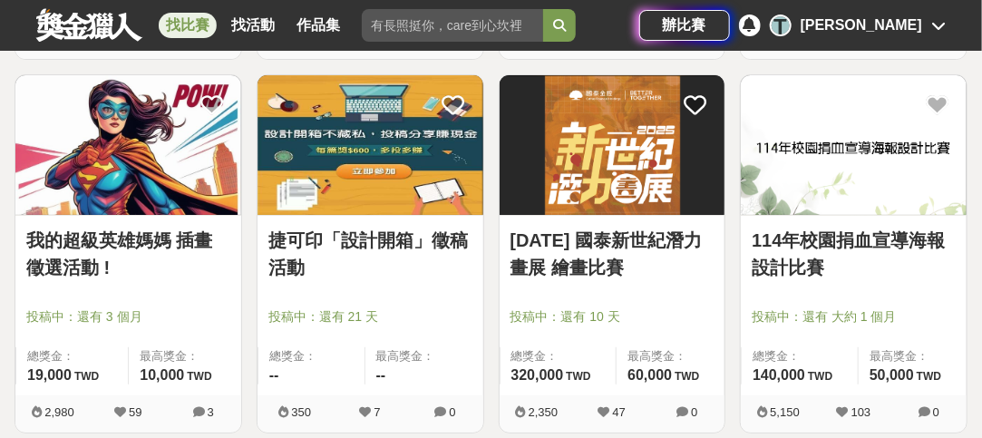
click at [823, 227] on link "114年校園捐血宣導海報設計比賽" at bounding box center [854, 254] width 204 height 54
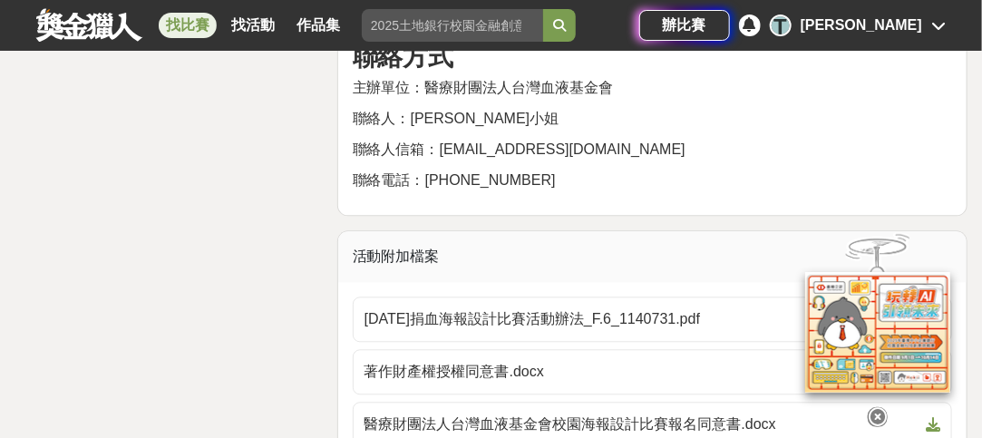
scroll to position [3627, 0]
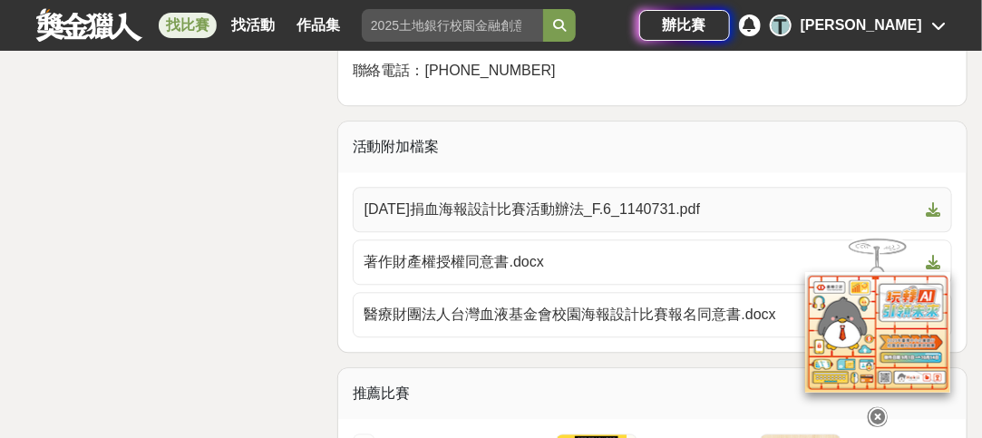
click at [657, 201] on span "[DATE]捐血海報設計比賽活動辦法_F.6_1140731.pdf" at bounding box center [642, 210] width 554 height 22
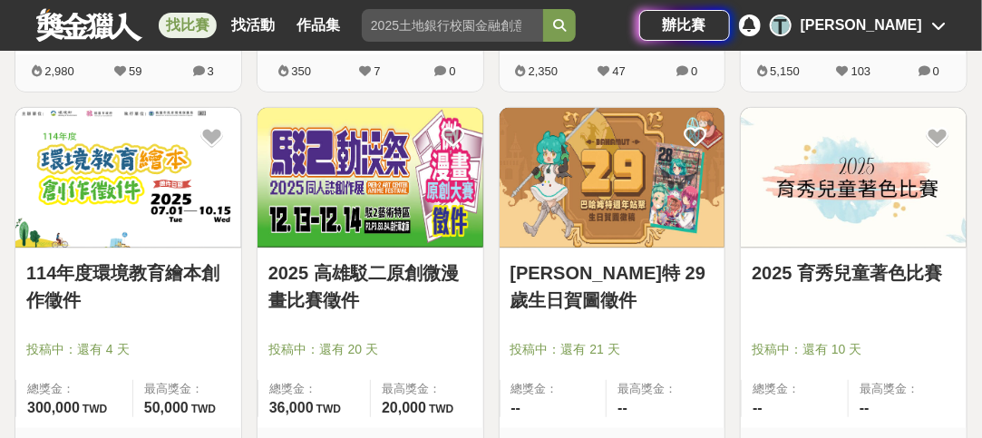
scroll to position [11880, 0]
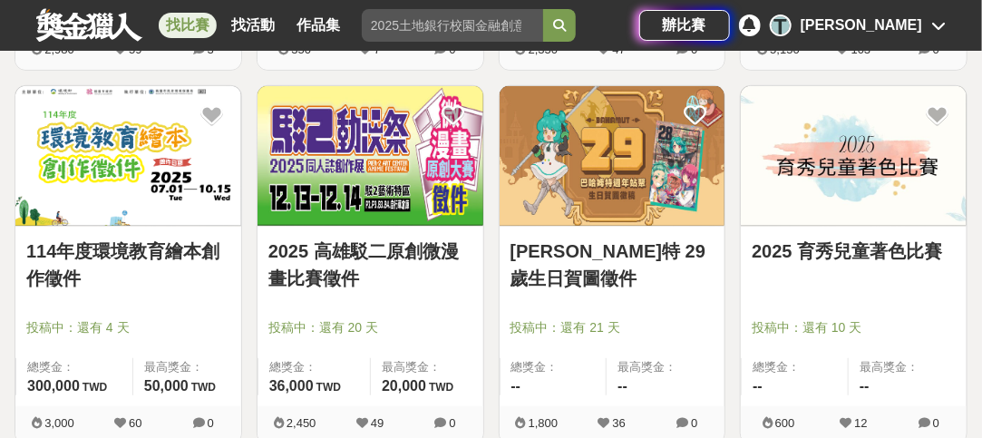
click at [176, 238] on link "114年度環境教育繪本創作徵件" at bounding box center [128, 265] width 204 height 54
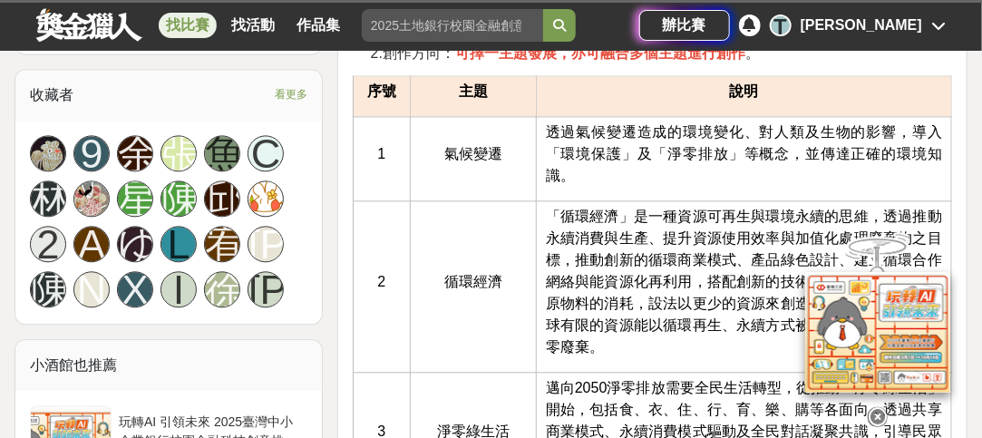
scroll to position [1270, 0]
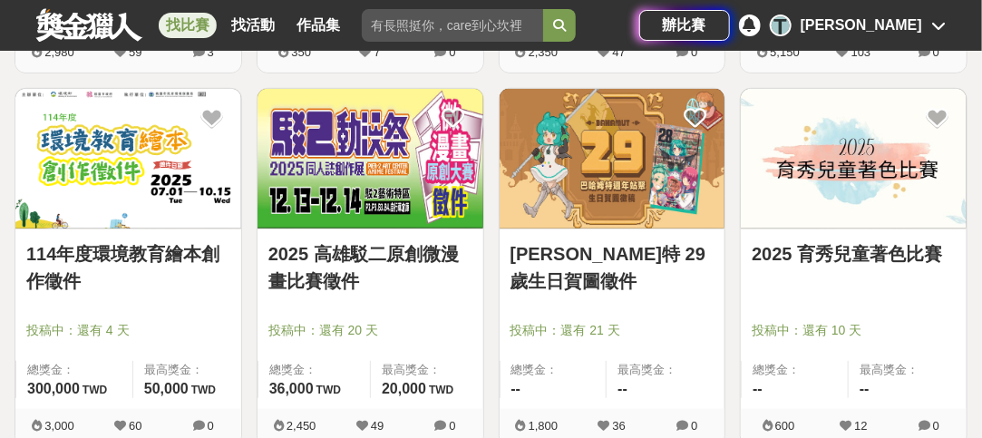
scroll to position [11880, 0]
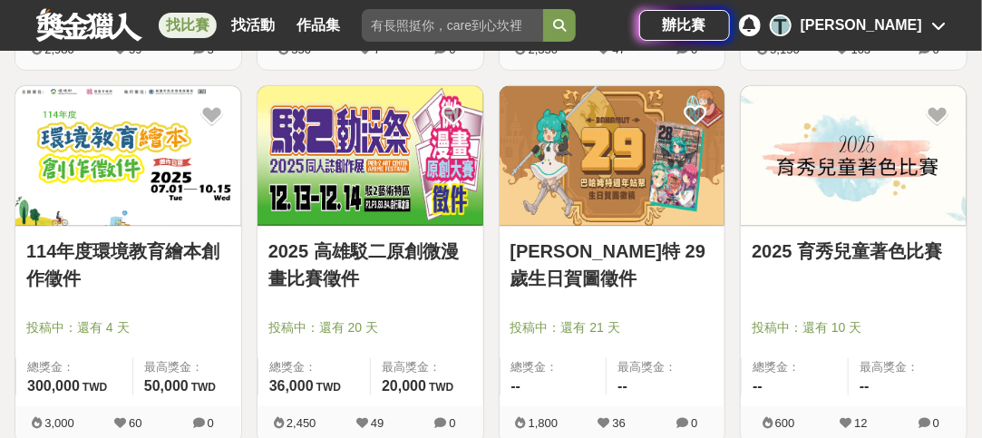
click at [801, 238] on link "2025 育秀兒童著色比賽" at bounding box center [854, 251] width 204 height 27
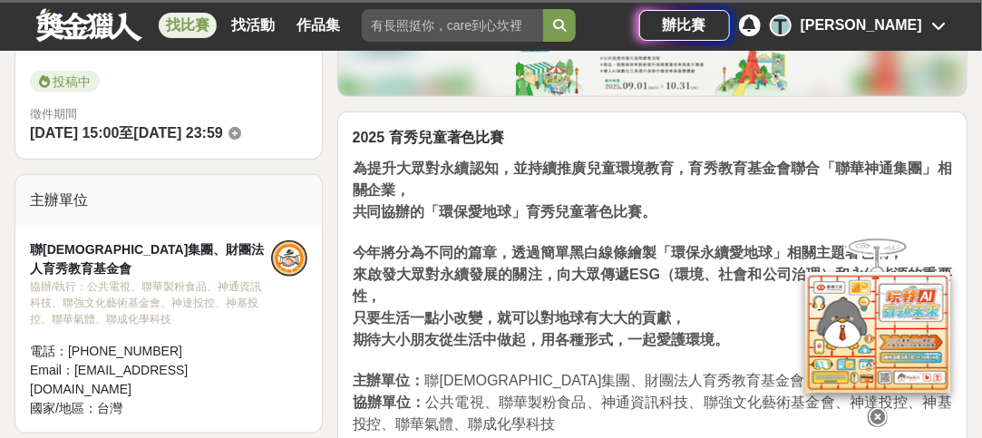
scroll to position [544, 0]
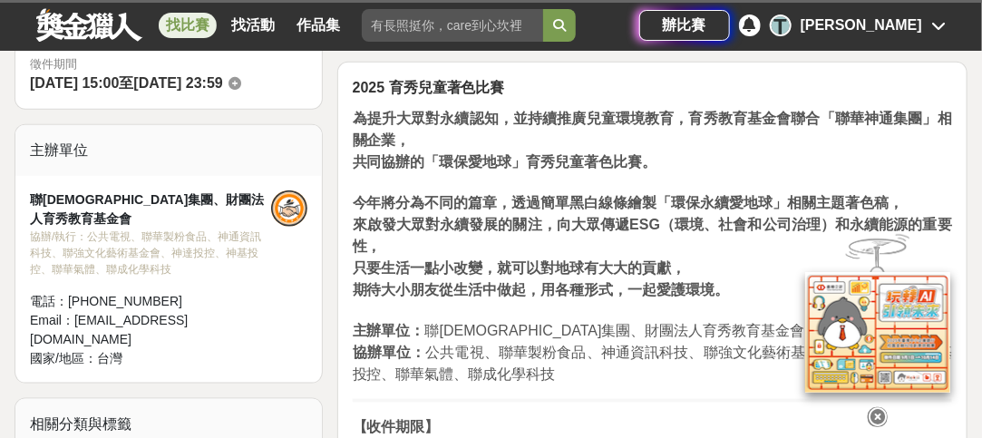
click at [881, 407] on icon at bounding box center [878, 417] width 20 height 20
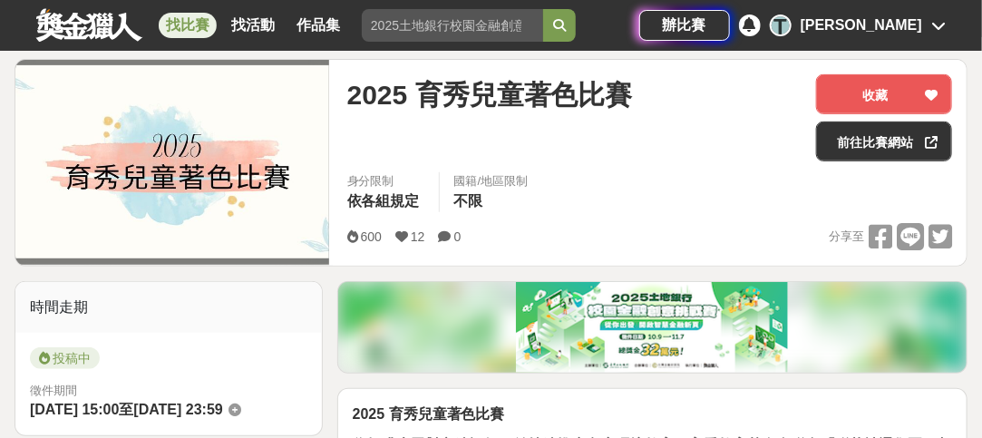
scroll to position [181, 0]
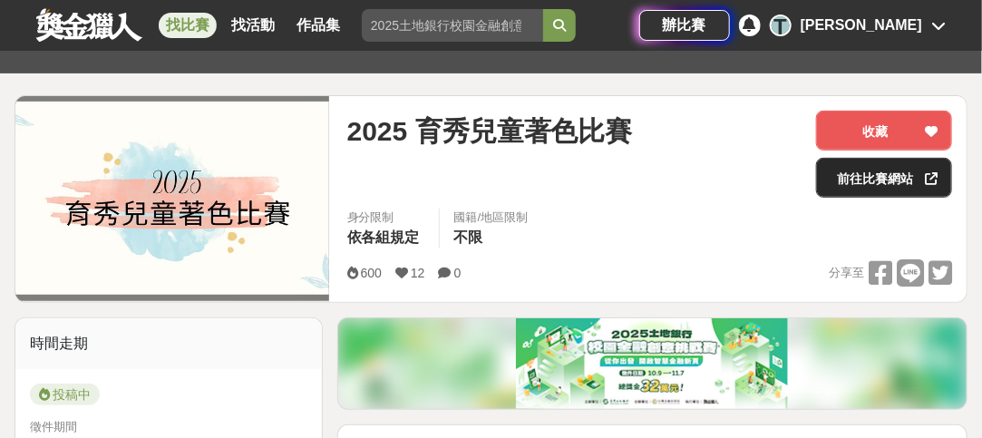
click at [912, 170] on link "前往比賽網站" at bounding box center [884, 178] width 136 height 40
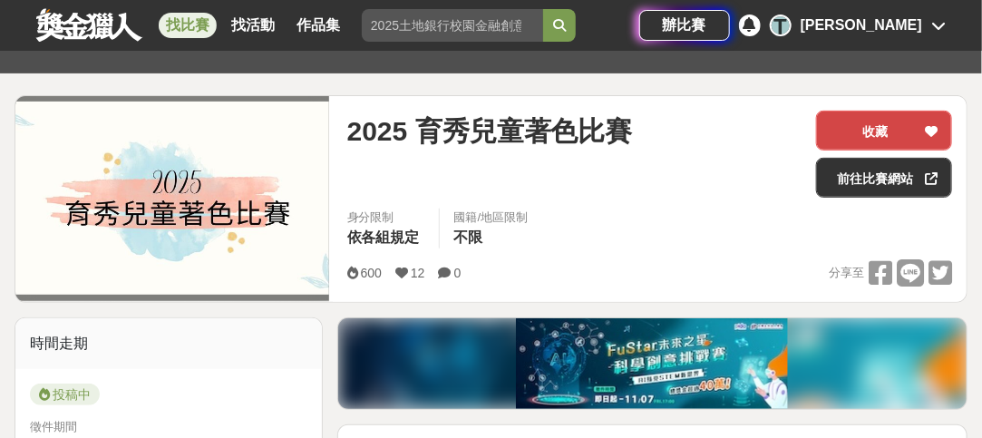
click at [930, 125] on icon at bounding box center [931, 131] width 13 height 13
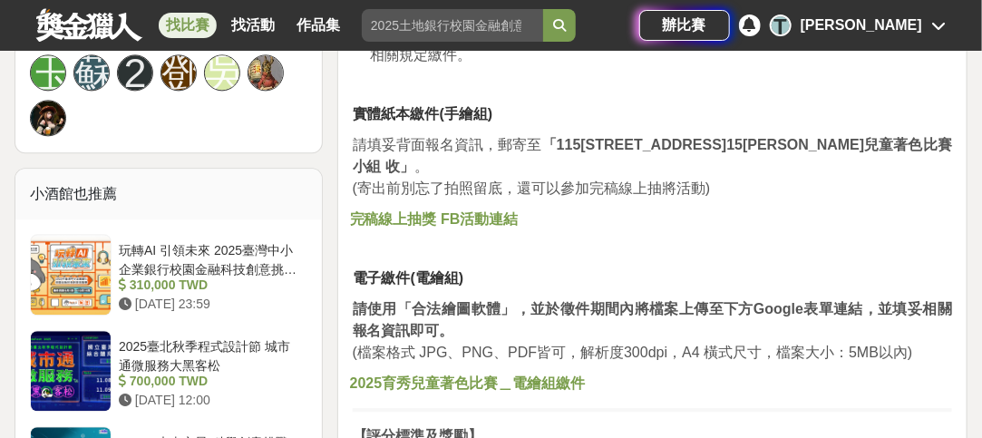
scroll to position [1360, 0]
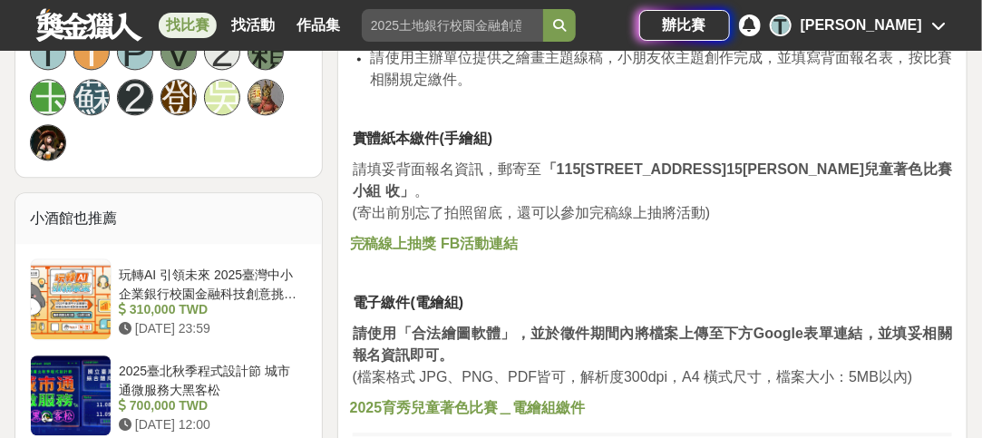
click at [492, 242] on strong "完稿線上抽獎 FB活動連結" at bounding box center [434, 243] width 169 height 15
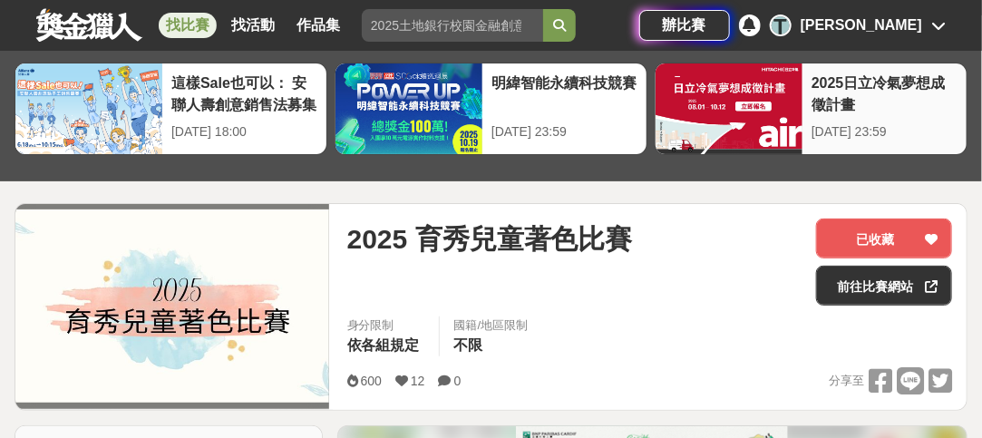
scroll to position [0, 0]
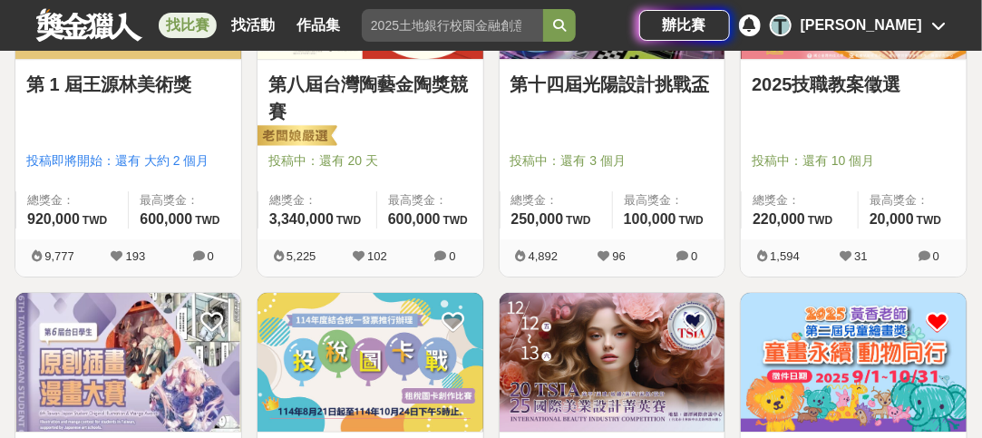
scroll to position [75, 0]
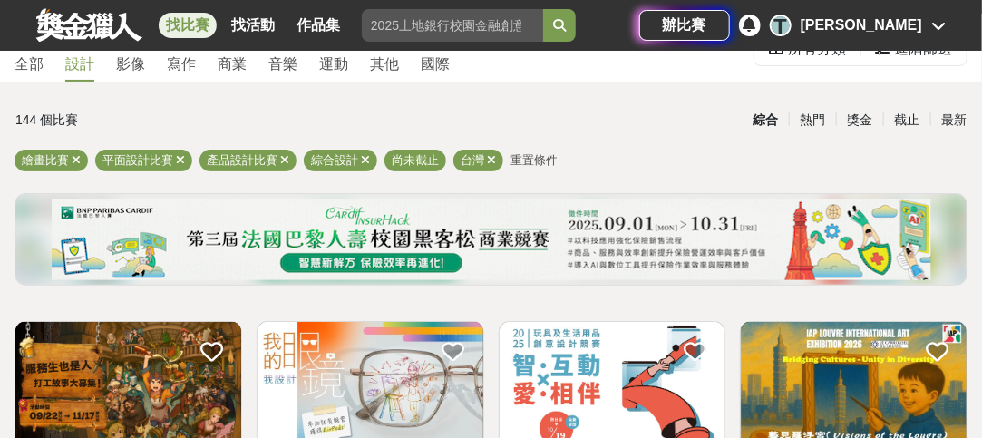
click at [891, 24] on div "[PERSON_NAME]" at bounding box center [862, 26] width 122 height 22
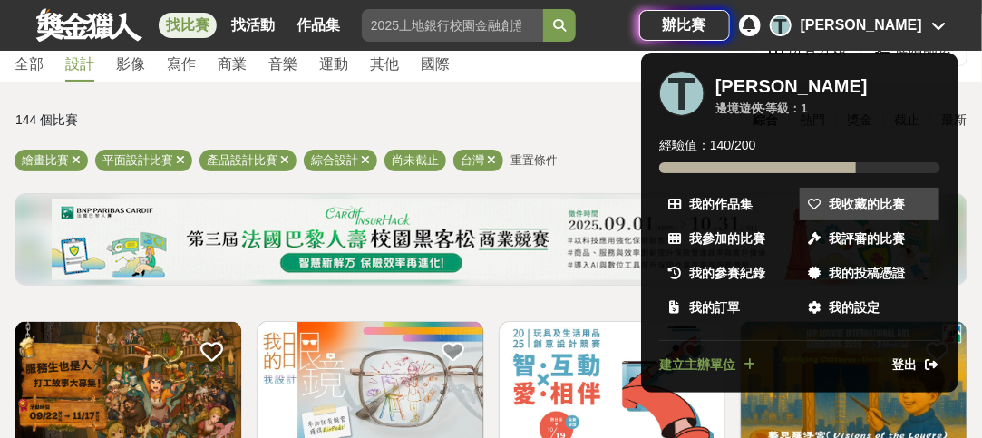
click at [859, 188] on link "我收藏的比賽" at bounding box center [870, 204] width 140 height 33
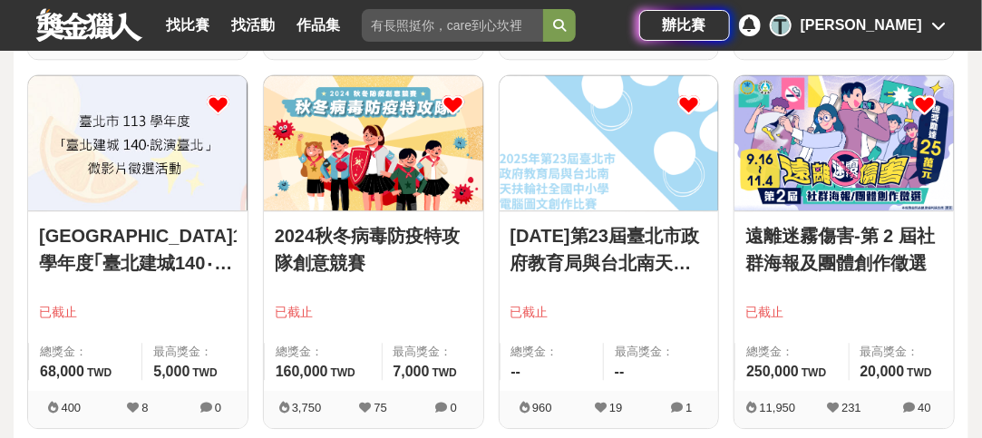
scroll to position [4081, 0]
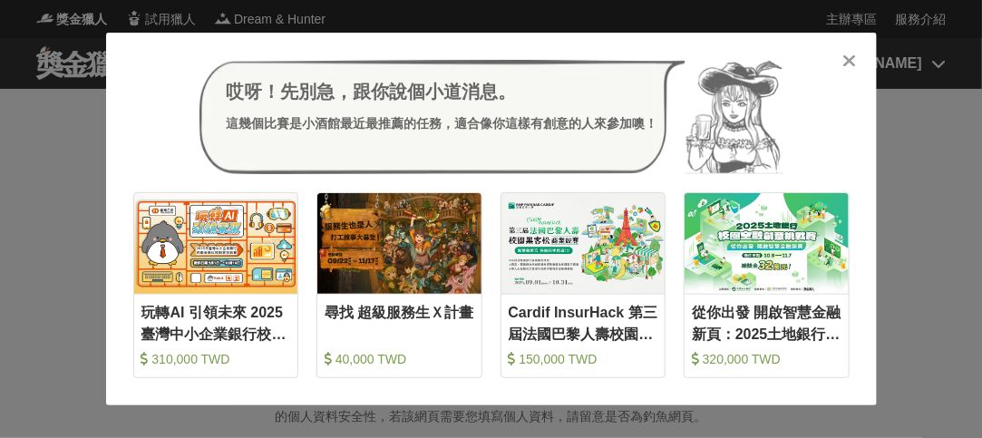
click at [848, 61] on icon at bounding box center [849, 61] width 14 height 18
click at [851, 56] on div "[PERSON_NAME]" at bounding box center [862, 64] width 122 height 22
click at [850, 60] on div "[PERSON_NAME]" at bounding box center [862, 64] width 122 height 22
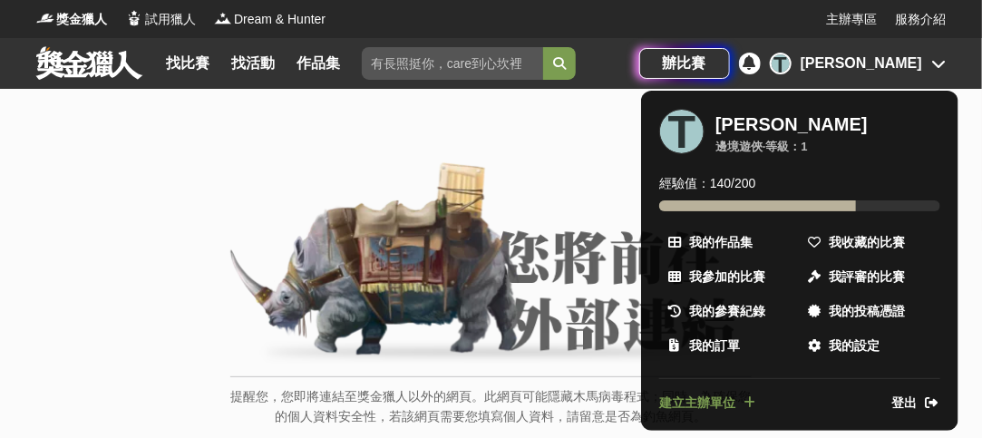
click at [160, 256] on div at bounding box center [491, 219] width 982 height 438
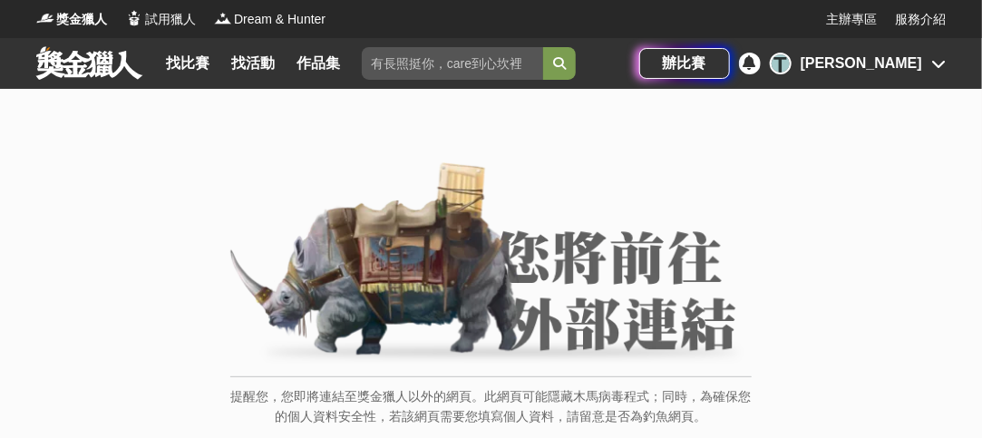
click at [540, 263] on img at bounding box center [490, 264] width 521 height 205
click at [446, 267] on img at bounding box center [490, 264] width 521 height 205
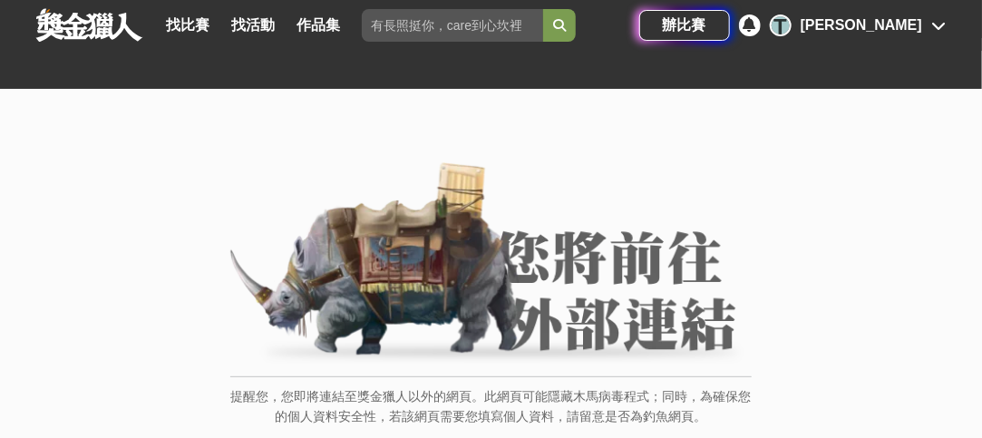
scroll to position [363, 0]
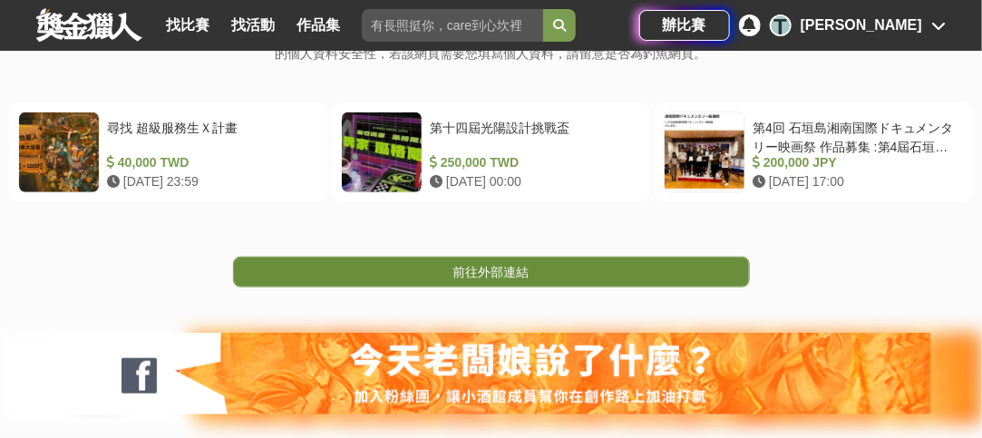
click at [514, 266] on span "前往外部連結" at bounding box center [491, 272] width 76 height 15
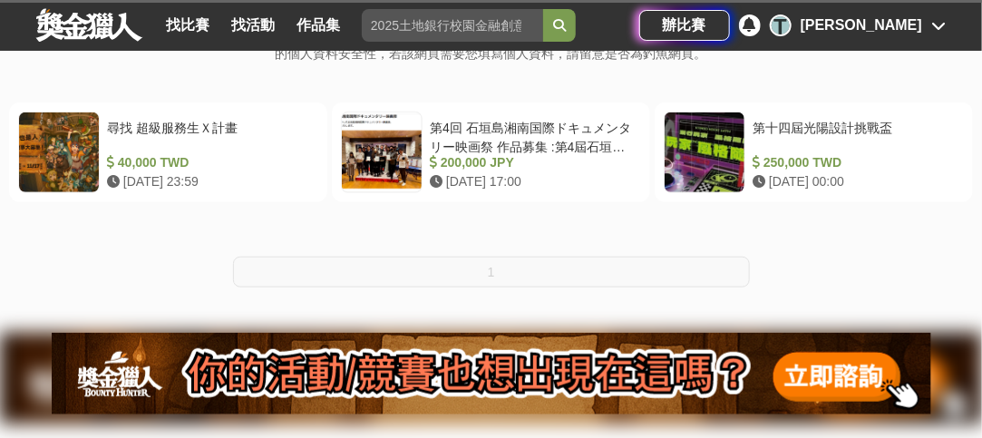
scroll to position [544, 0]
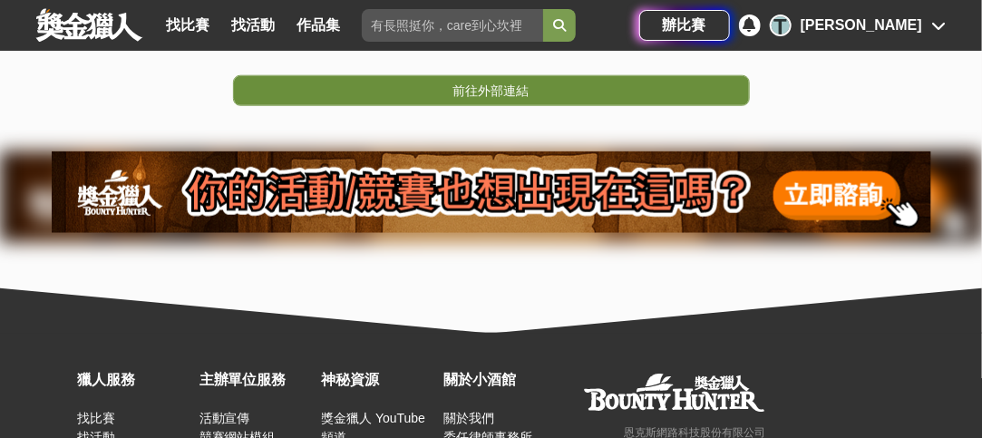
click at [486, 90] on span "前往外部連結" at bounding box center [491, 90] width 76 height 15
